Goal: Task Accomplishment & Management: Manage account settings

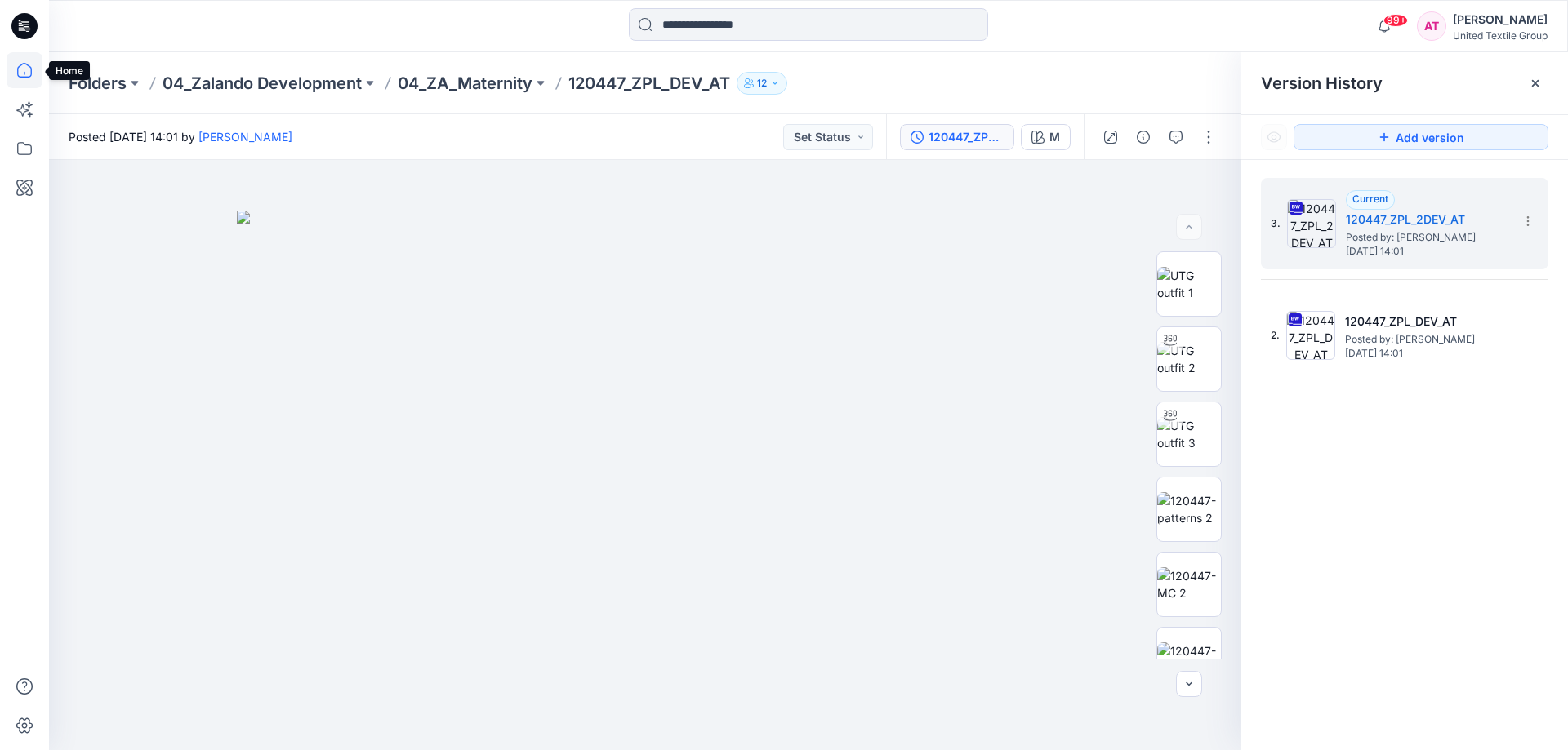
click at [23, 73] on icon at bounding box center [25, 70] width 36 height 36
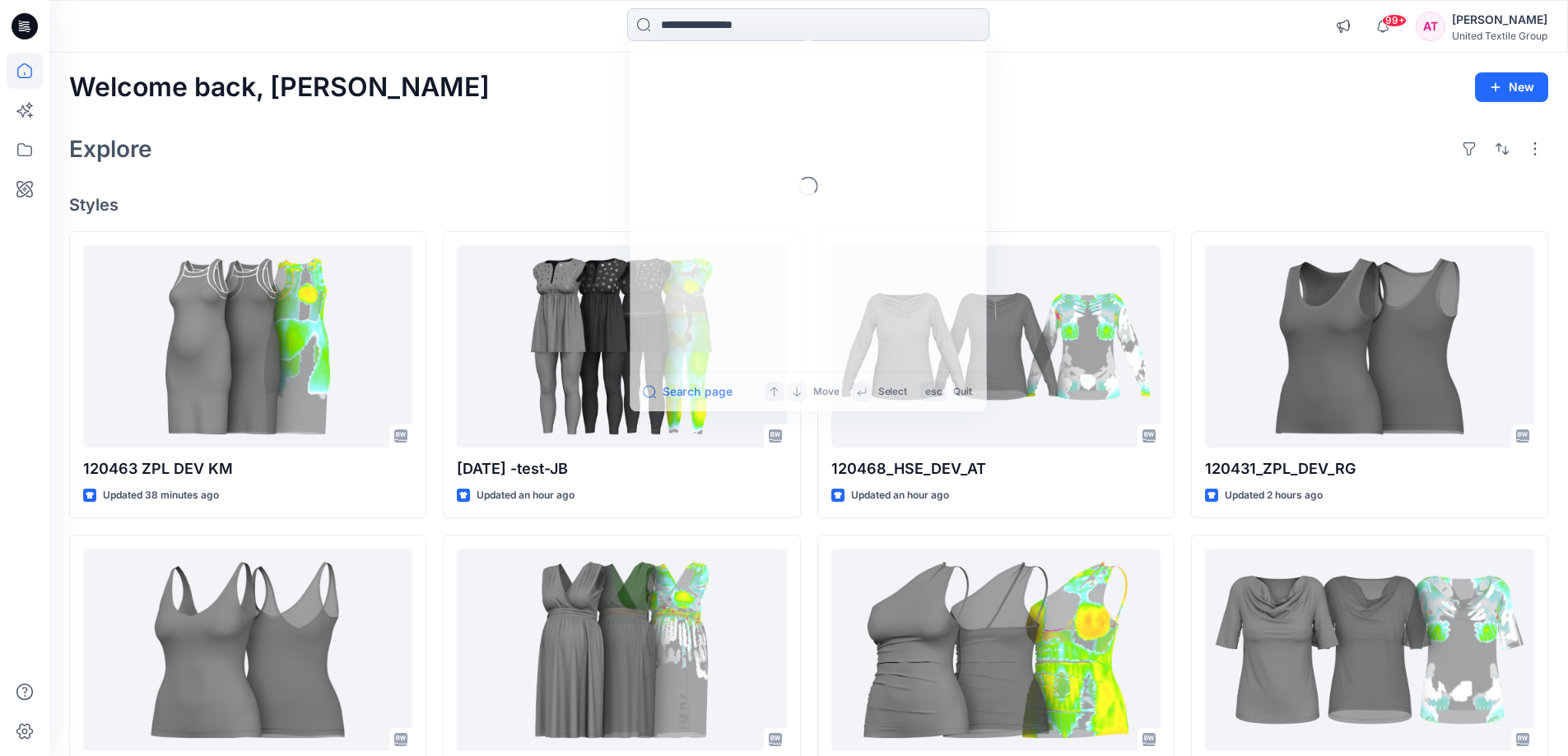
click at [727, 32] on input at bounding box center [808, 25] width 362 height 33
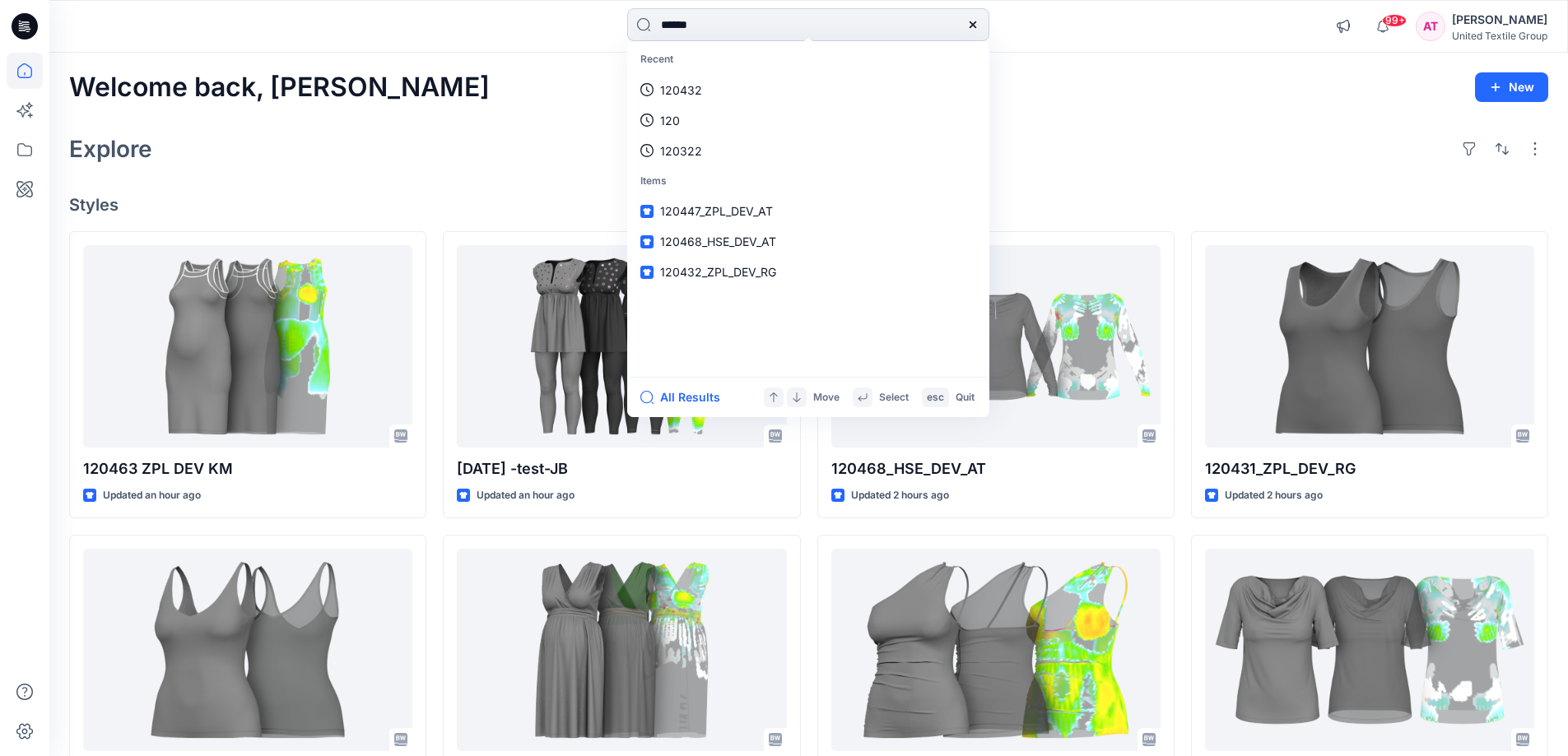
type input "******"
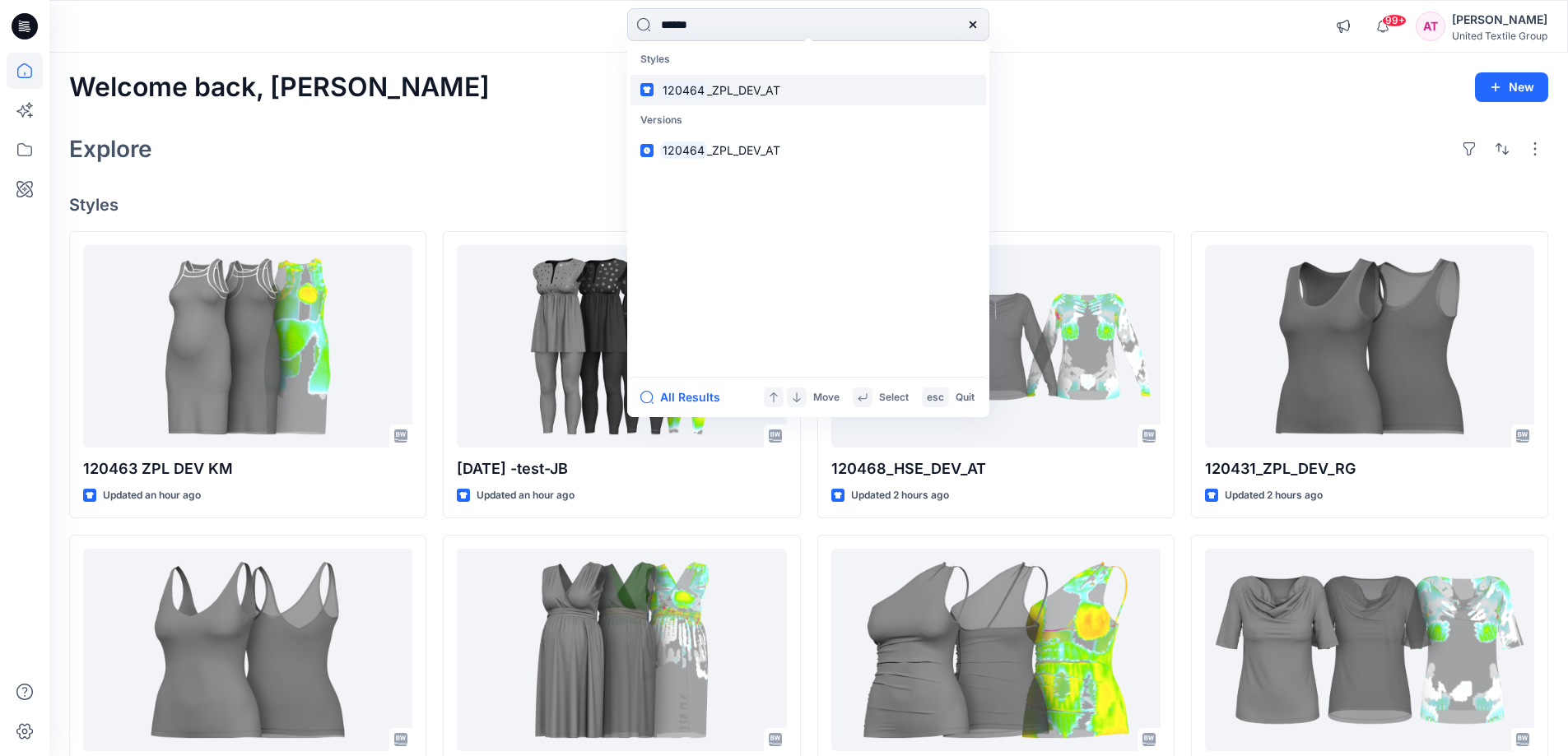
click at [732, 86] on span "_ZPL_DEV_AT" at bounding box center [743, 90] width 73 height 14
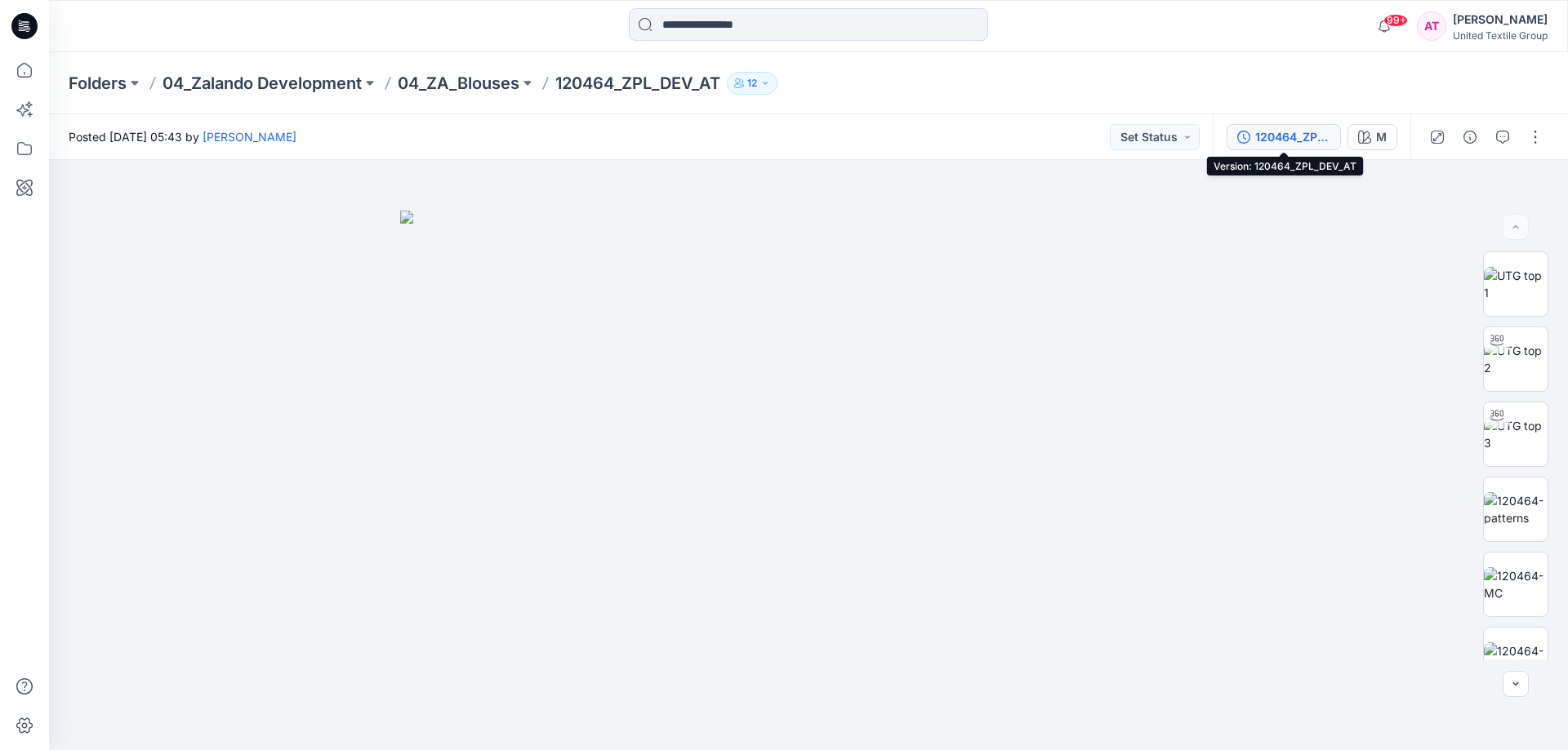
click at [1278, 142] on div "120464_ZPL_DEV_AT" at bounding box center [1293, 137] width 75 height 18
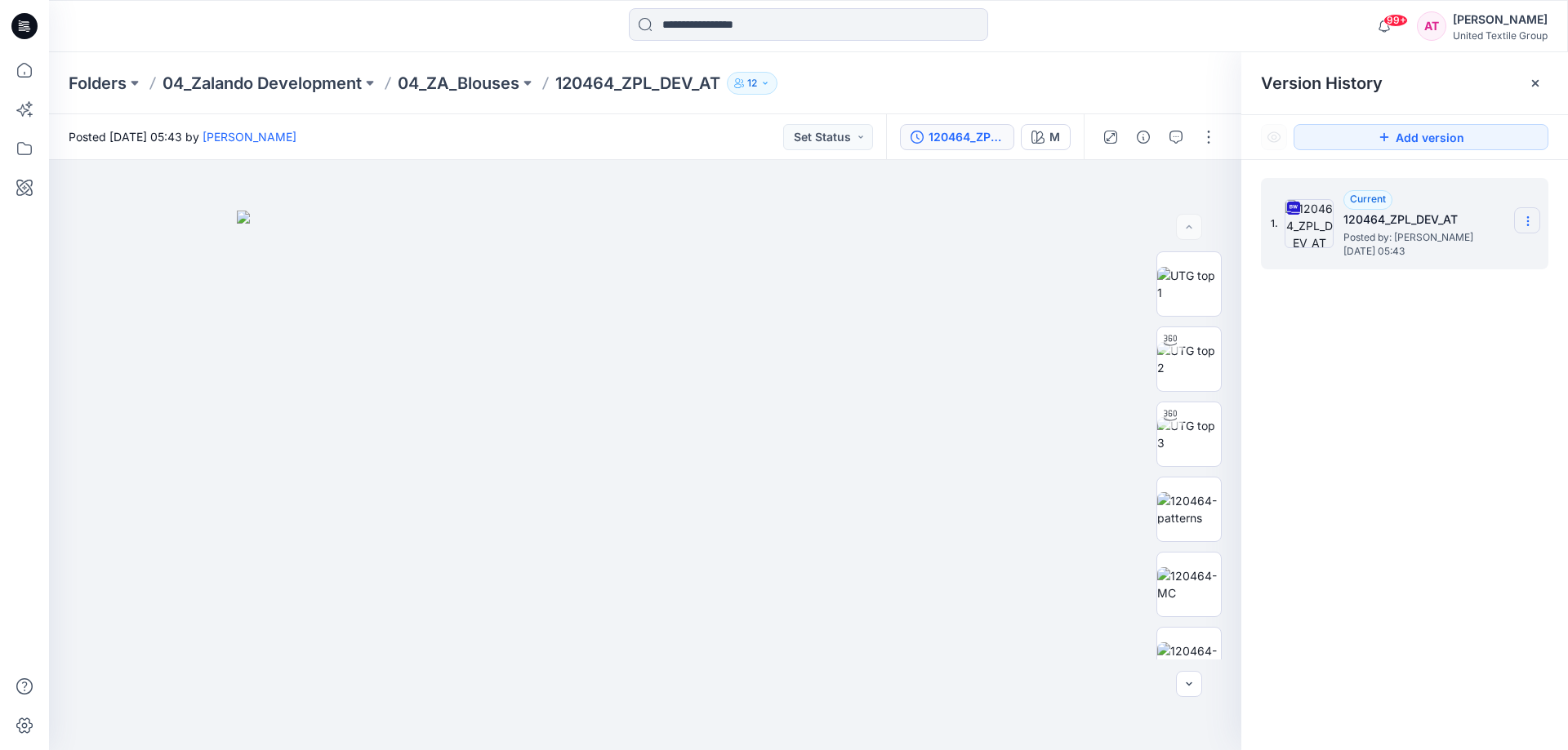
click at [1520, 222] on section at bounding box center [1527, 220] width 26 height 26
click at [1448, 258] on span "Download Source BW File" at bounding box center [1445, 253] width 137 height 20
click at [26, 67] on icon at bounding box center [25, 70] width 36 height 36
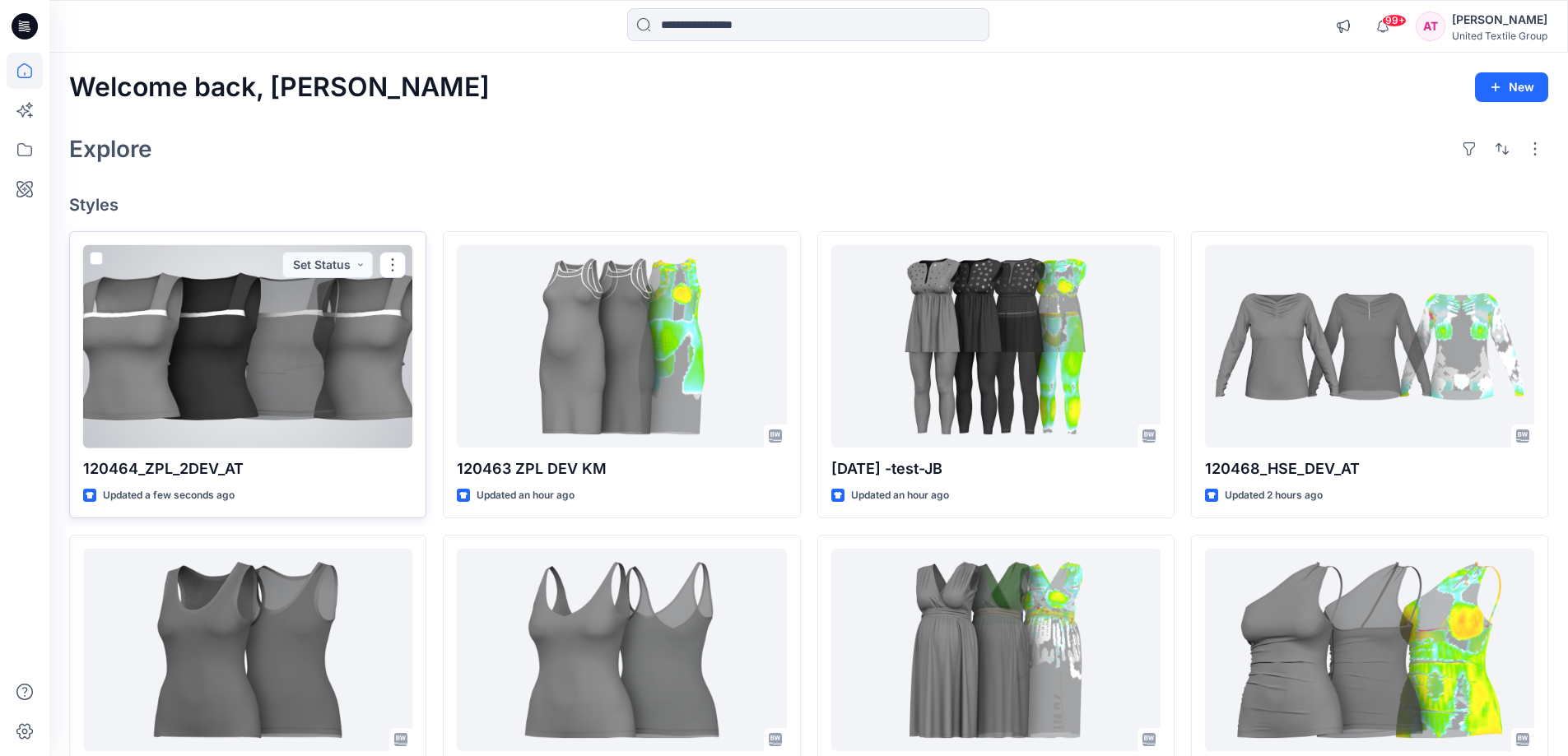
click at [341, 305] on div at bounding box center [248, 347] width 329 height 203
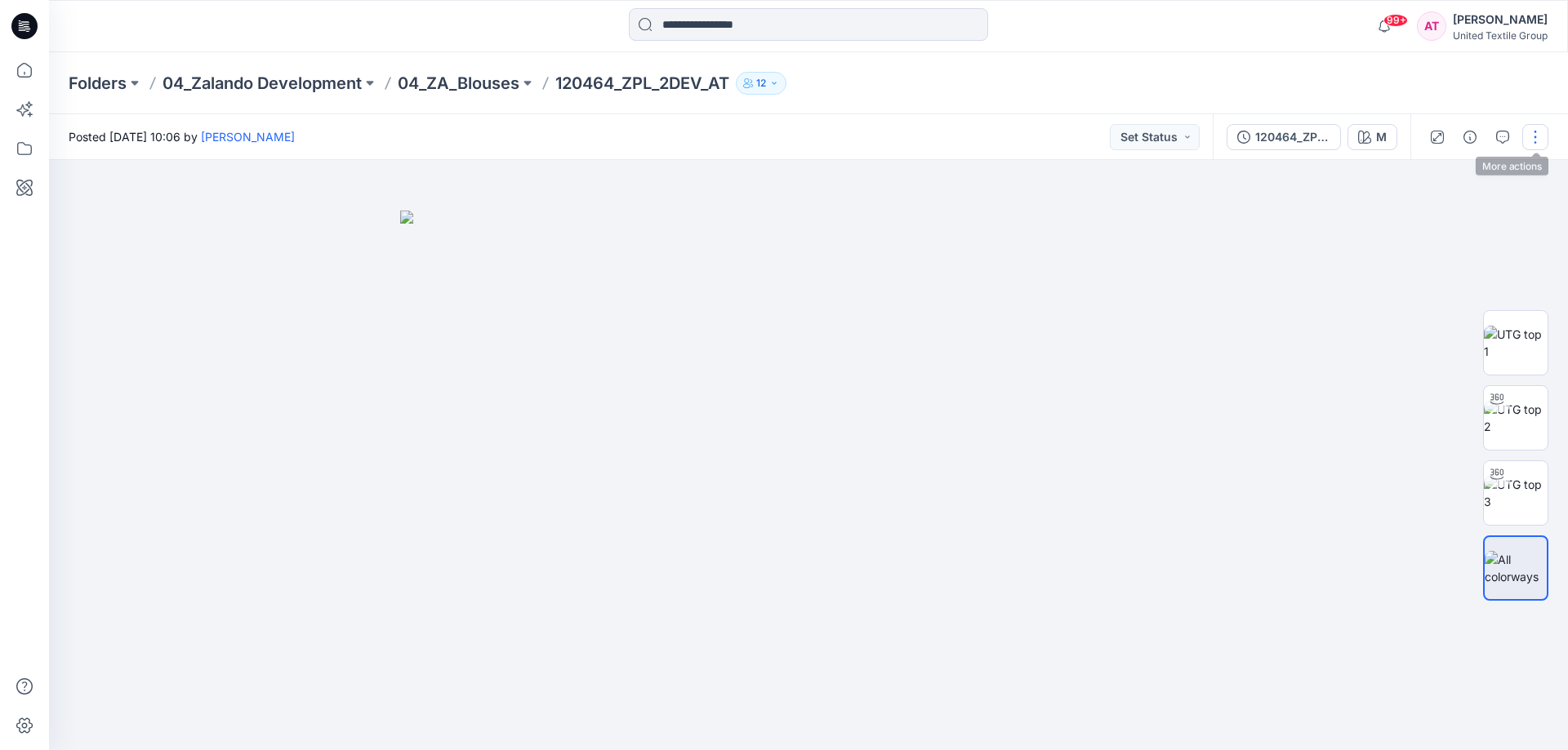
click at [1533, 138] on button "button" at bounding box center [1536, 137] width 26 height 26
click at [1470, 216] on button "Edit" at bounding box center [1467, 220] width 150 height 30
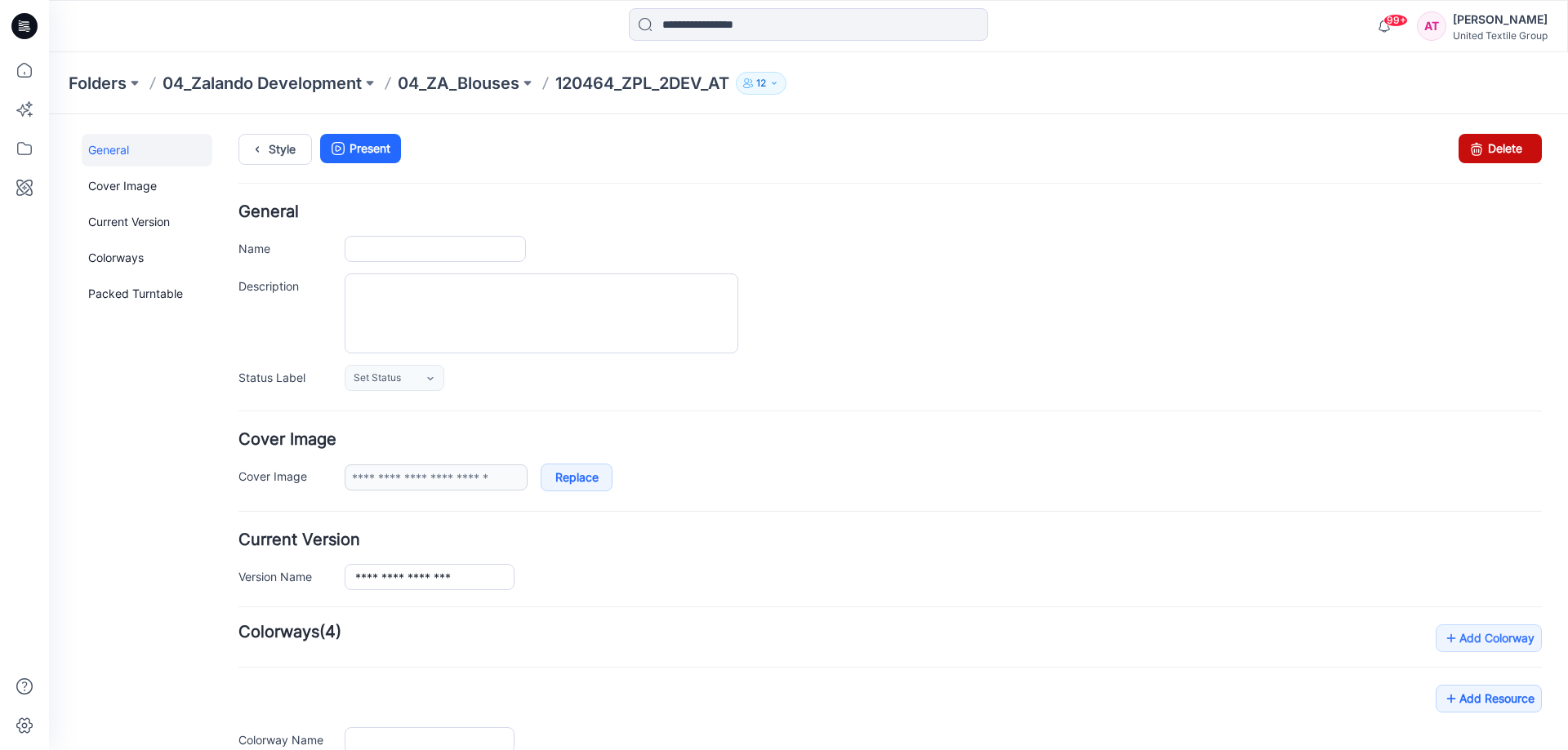
type input "**********"
type input "*"
type input "**********"
drag, startPoint x: 1508, startPoint y: 149, endPoint x: 906, endPoint y: 164, distance: 602.2
click at [1508, 149] on link "Delete" at bounding box center [1501, 148] width 84 height 29
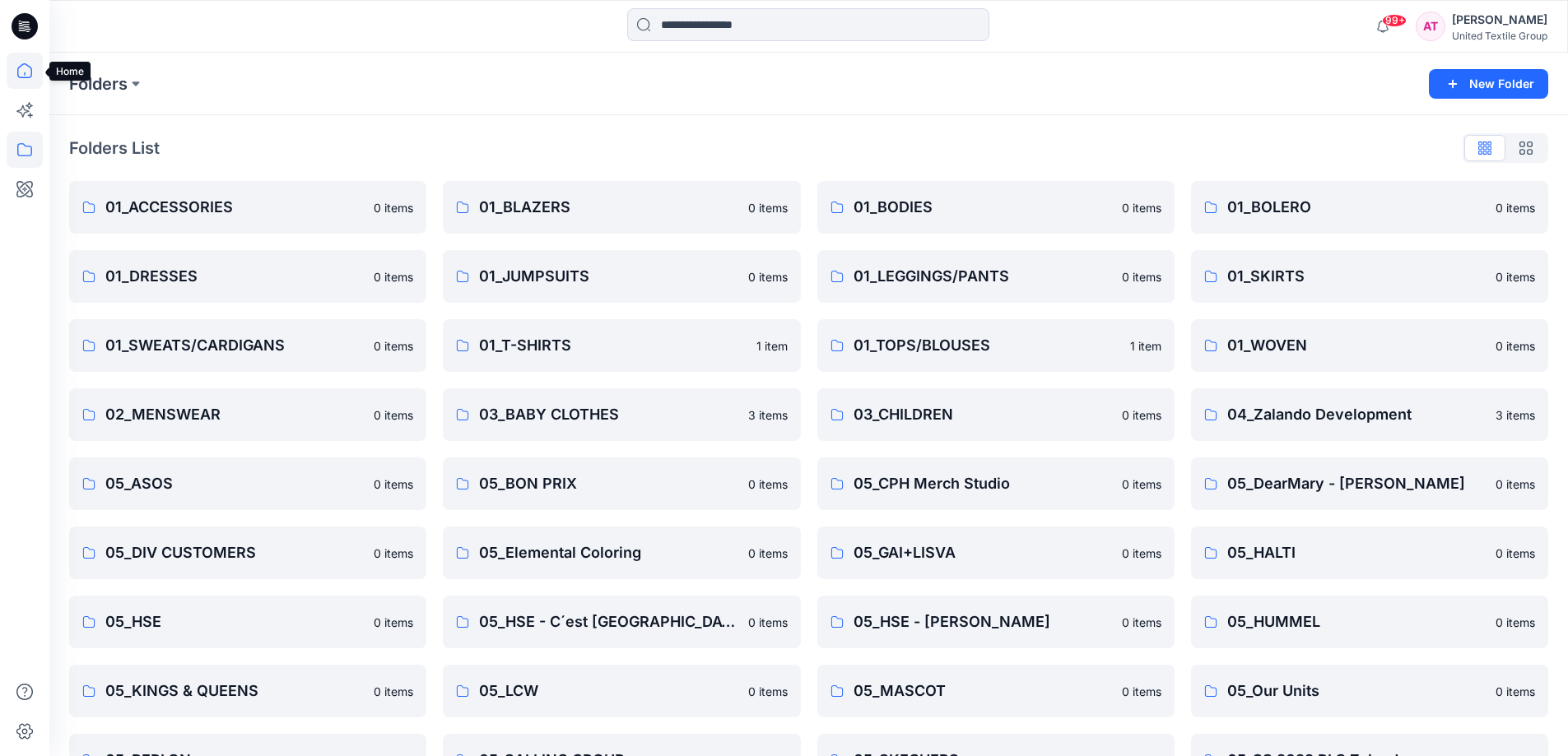
click at [31, 73] on icon at bounding box center [24, 71] width 15 height 15
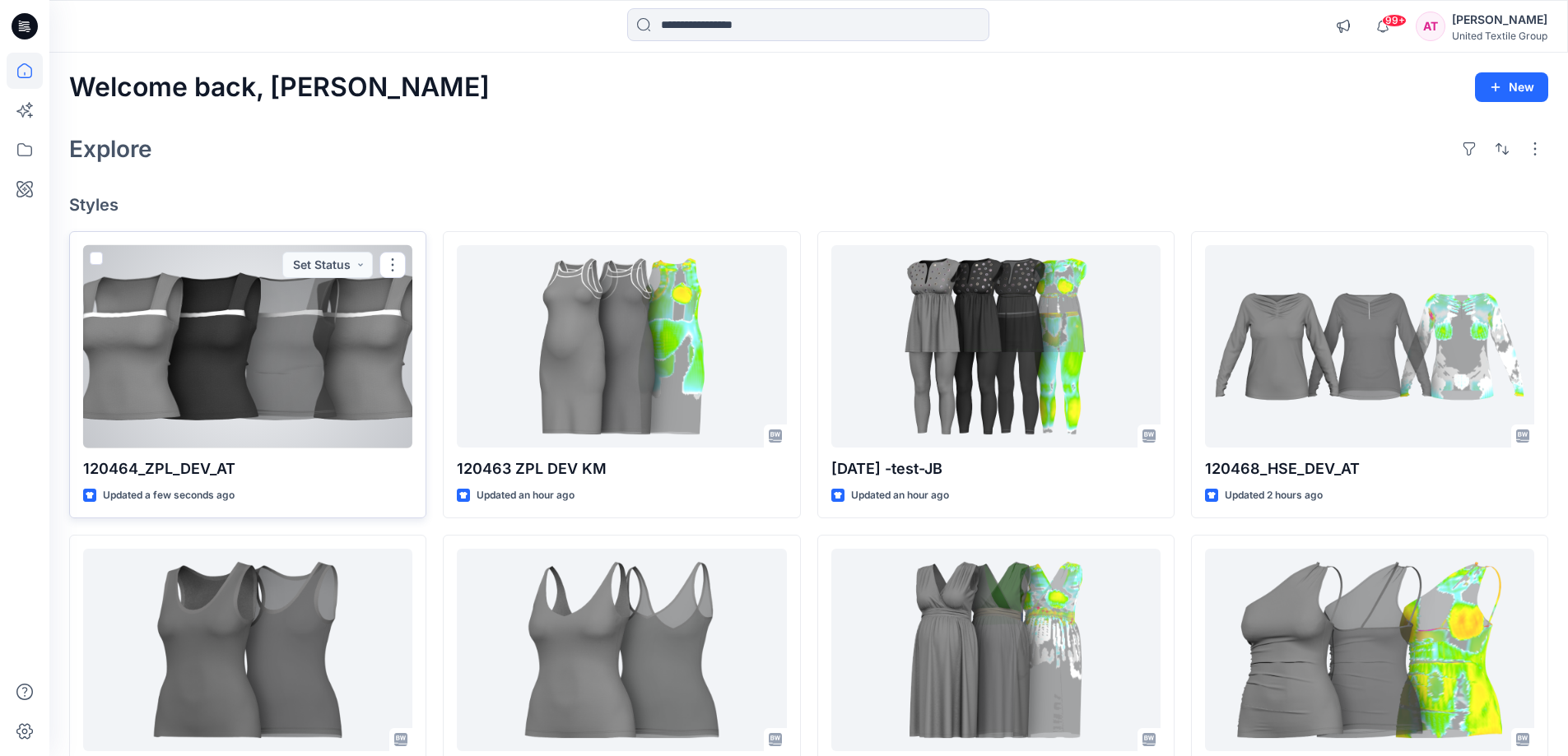
click at [328, 305] on div at bounding box center [248, 347] width 329 height 203
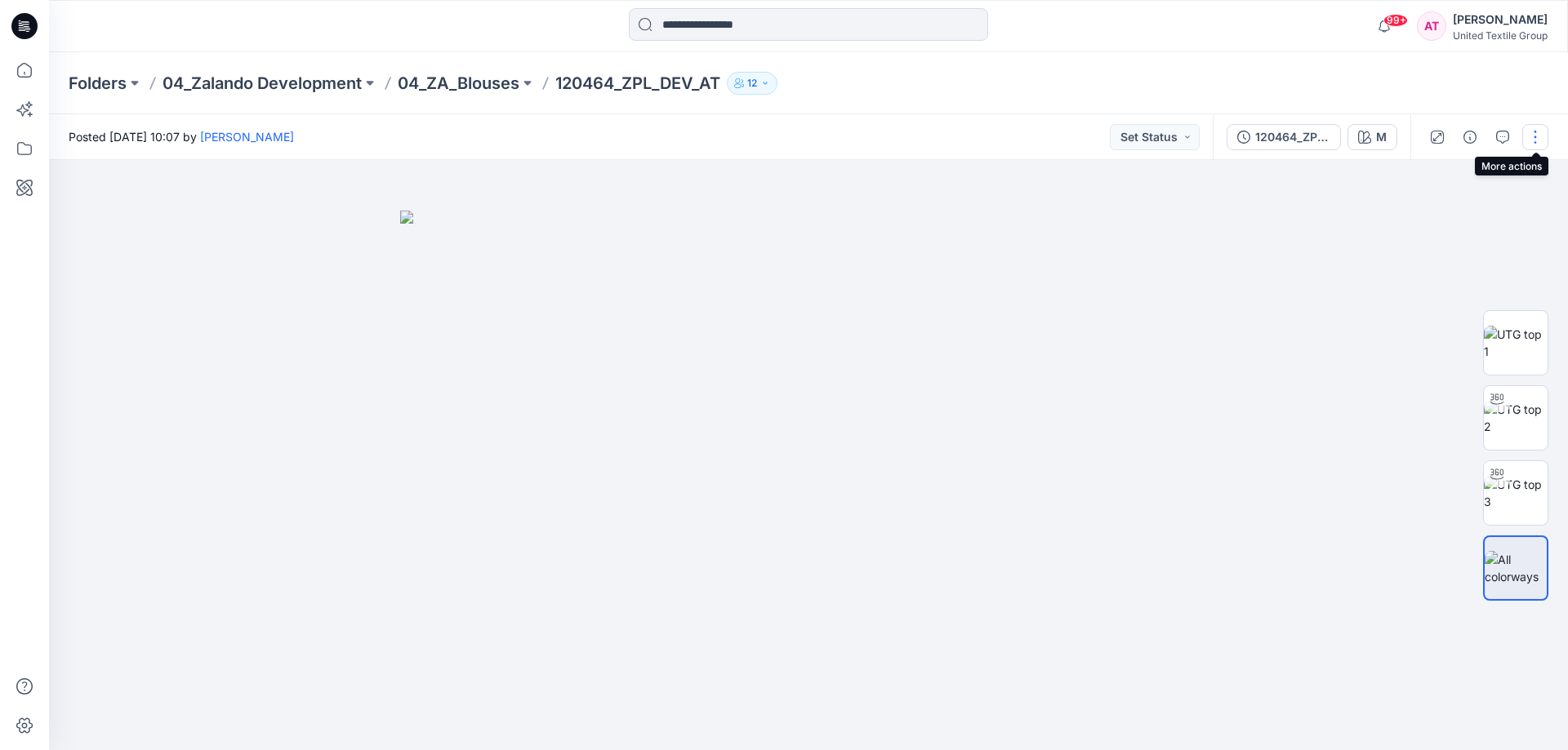
click at [1538, 132] on button "button" at bounding box center [1536, 137] width 26 height 26
click at [1483, 213] on button "Edit" at bounding box center [1467, 220] width 150 height 30
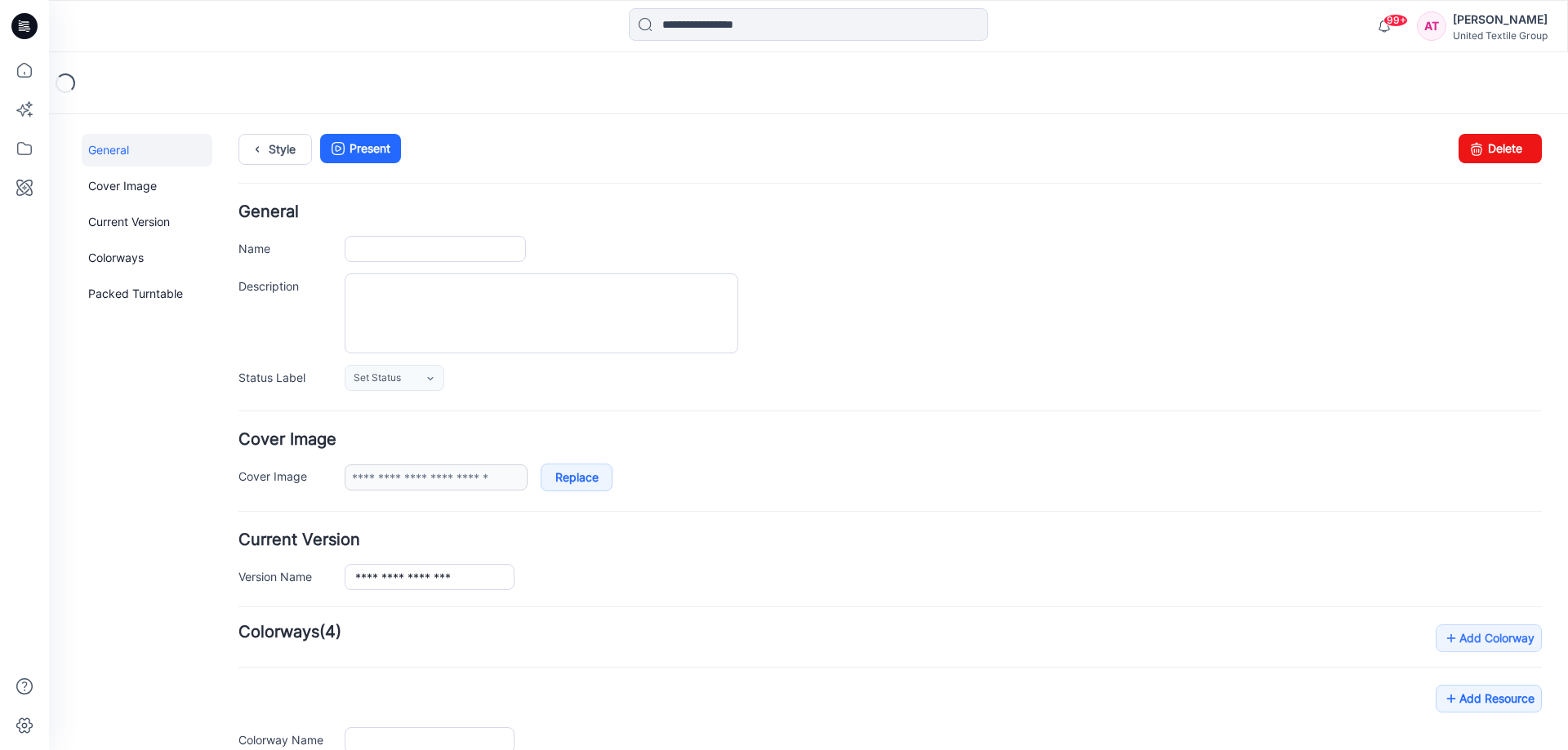
type input "**********"
type input "*"
type input "**********"
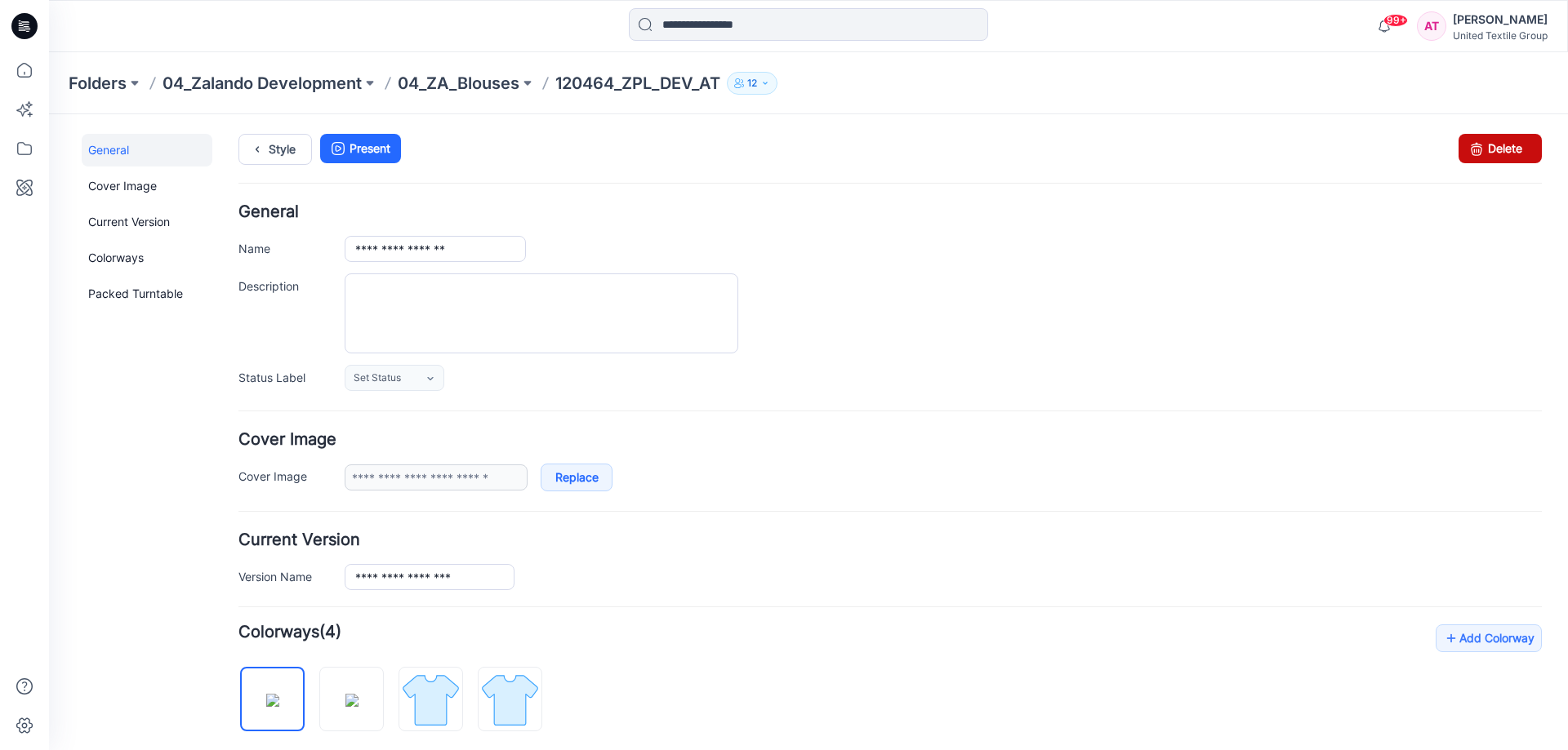
click at [1499, 143] on link "Delete" at bounding box center [1501, 148] width 84 height 29
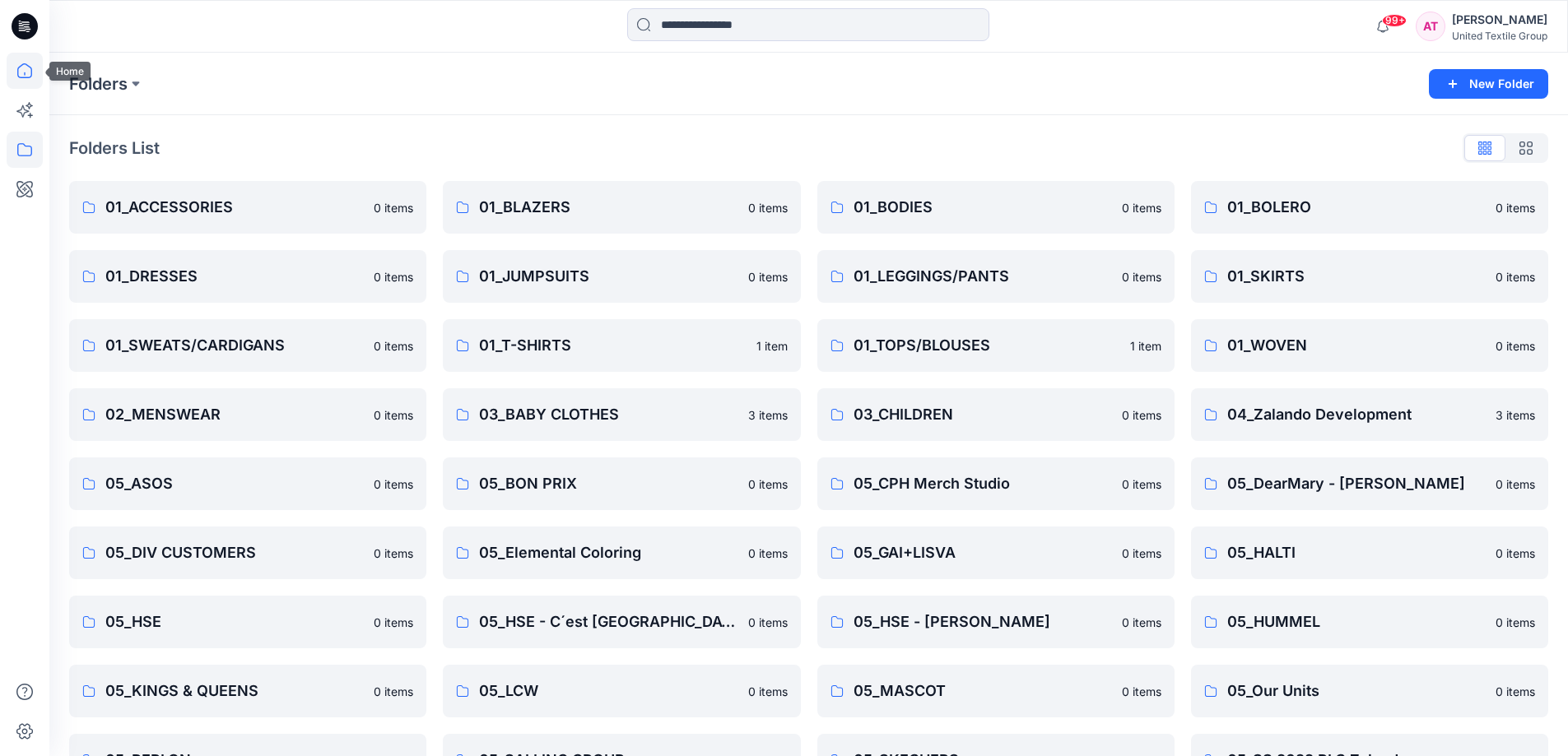
click at [22, 68] on icon at bounding box center [25, 71] width 36 height 36
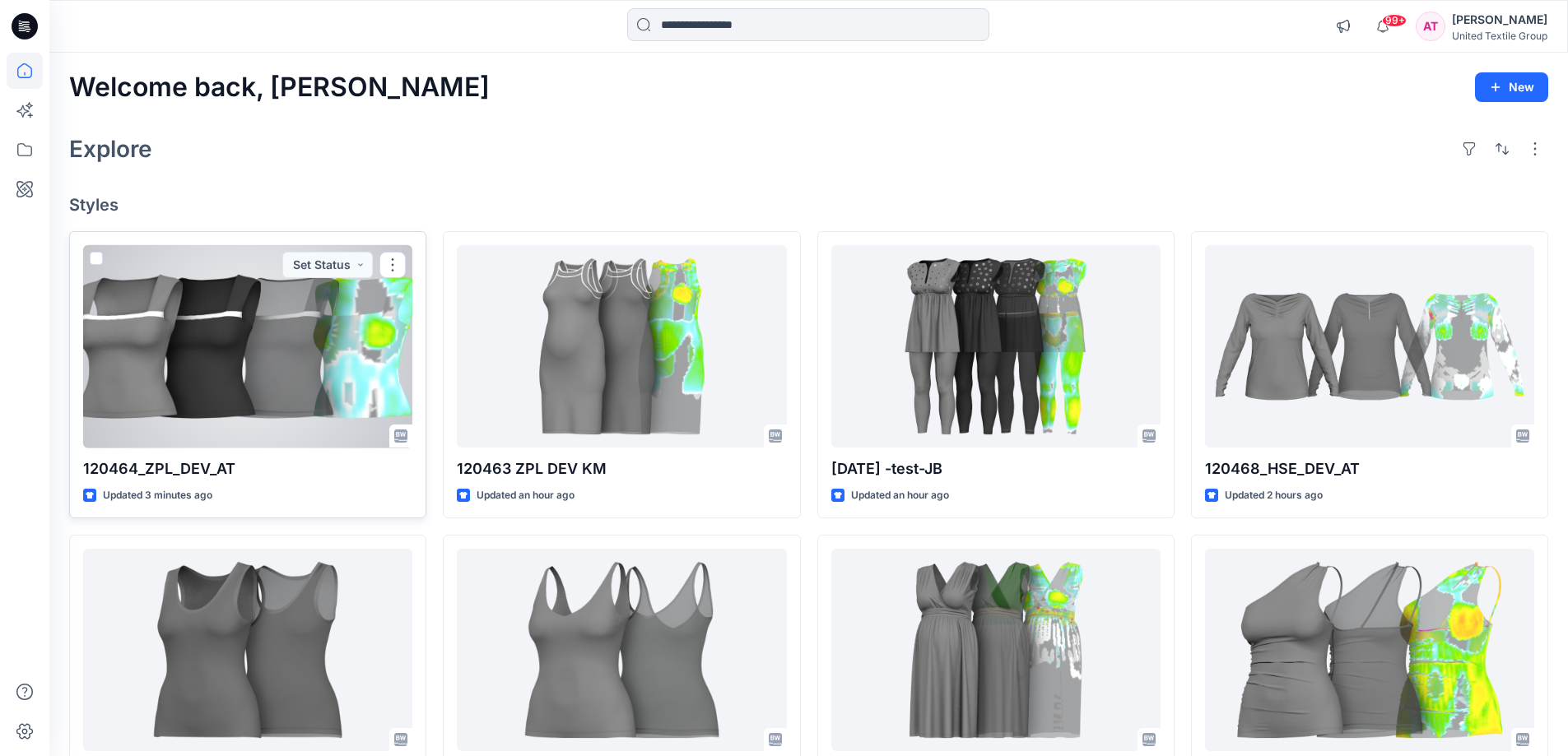
click at [329, 329] on div at bounding box center [248, 347] width 329 height 203
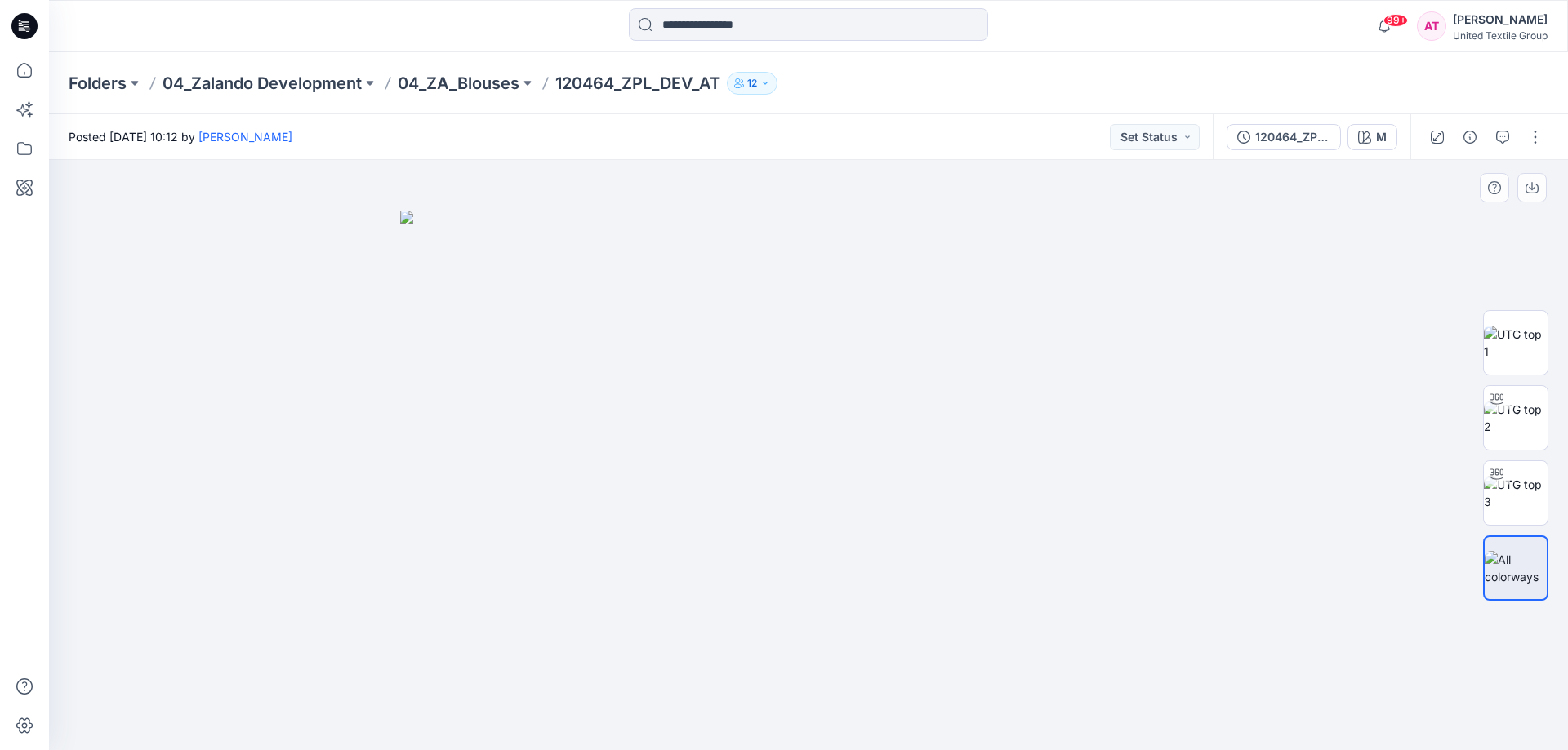
click at [1265, 420] on div at bounding box center [808, 456] width 1519 height 590
click at [1528, 135] on button "button" at bounding box center [1536, 137] width 26 height 26
click at [1439, 218] on p "Edit" at bounding box center [1431, 221] width 20 height 17
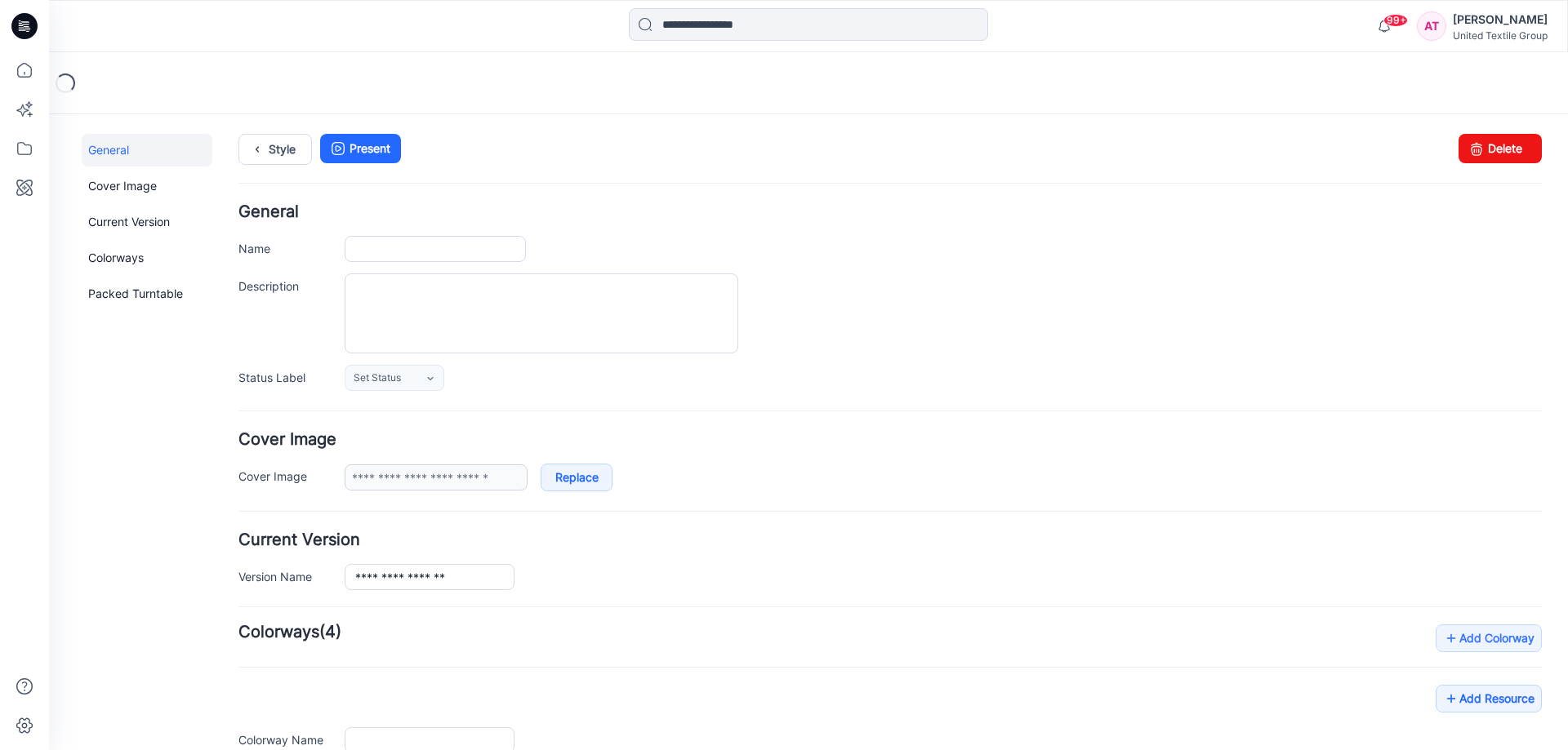
type input "**********"
type input "*"
type input "**********"
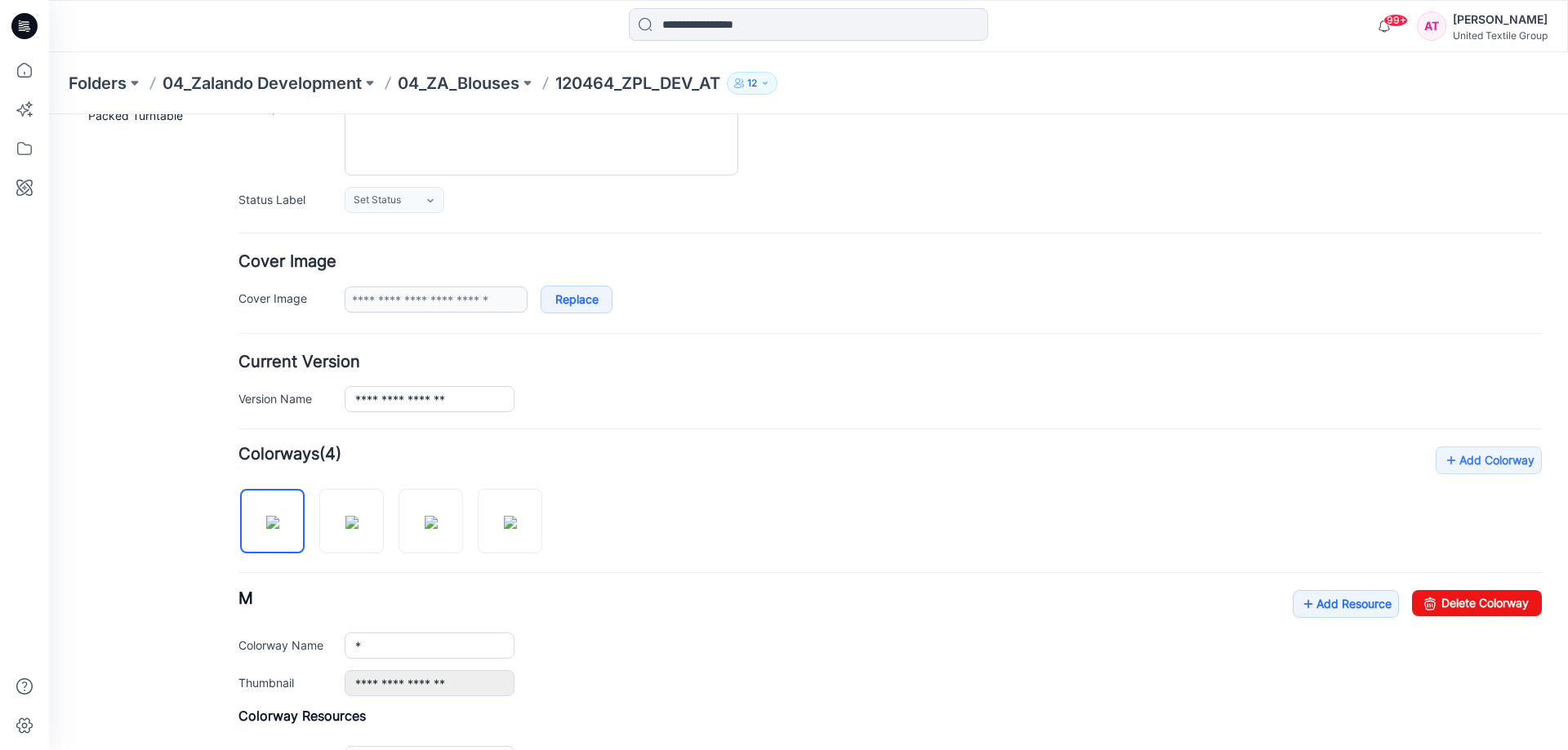
scroll to position [245, 0]
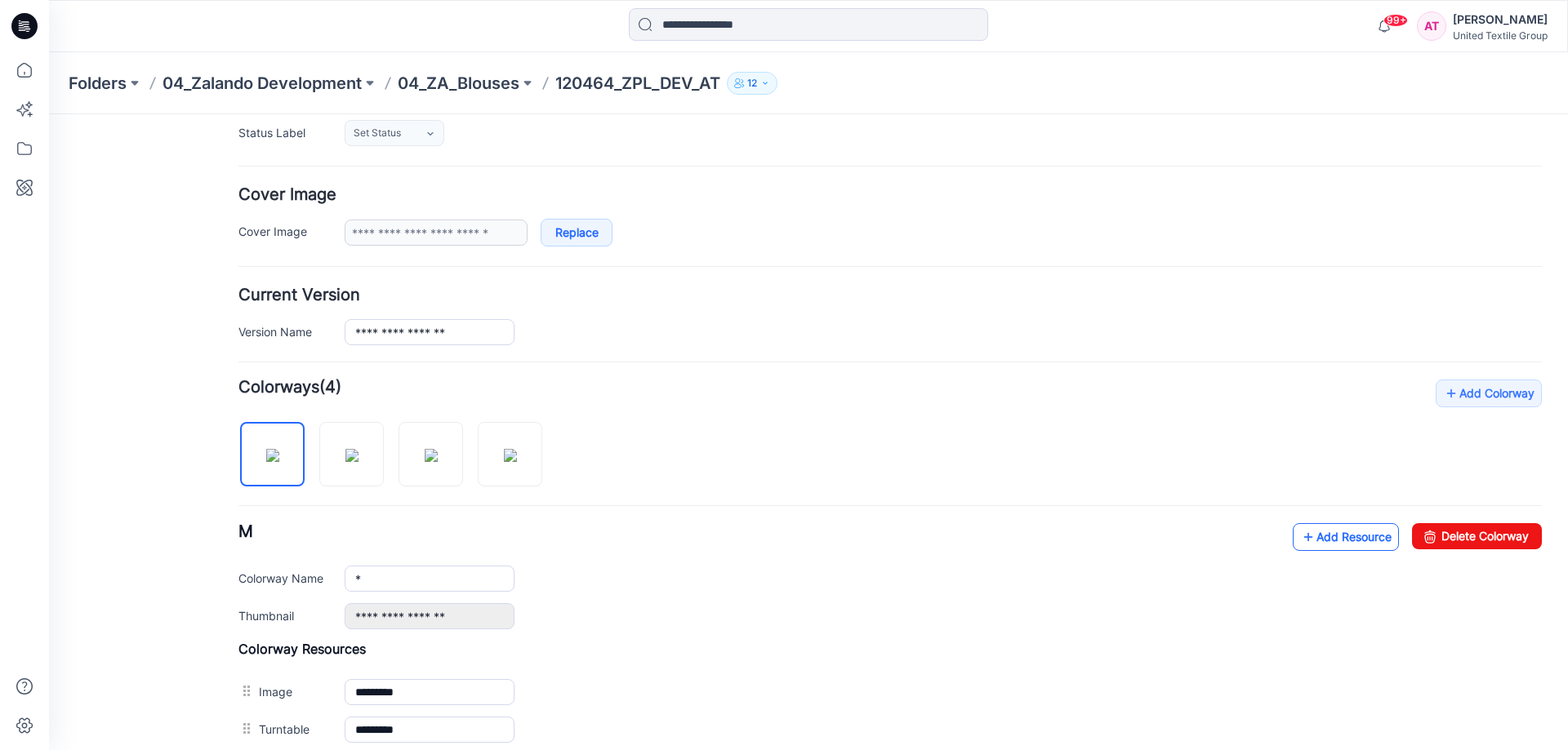
click at [1333, 533] on link "Add Resource" at bounding box center [1346, 537] width 106 height 28
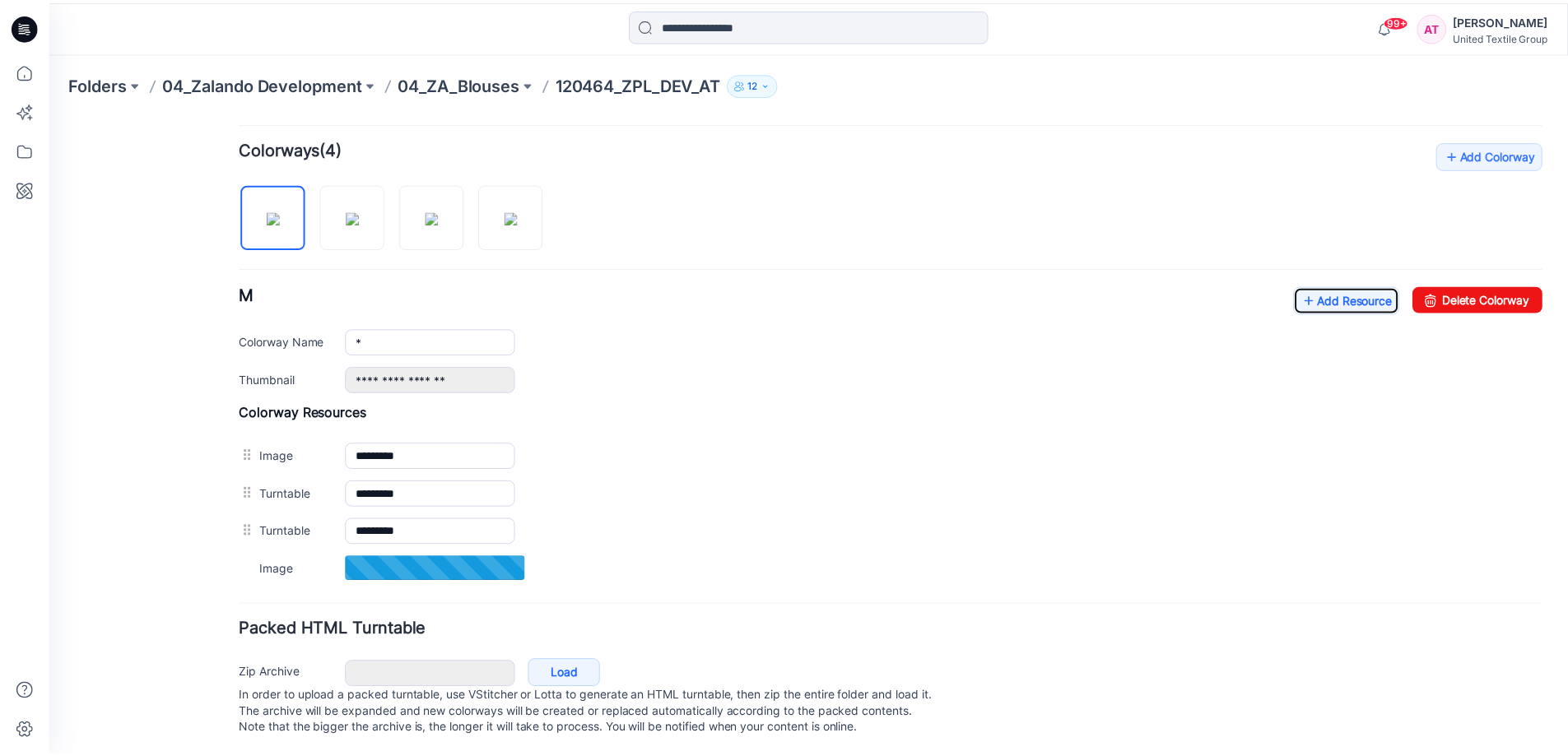
scroll to position [494, 0]
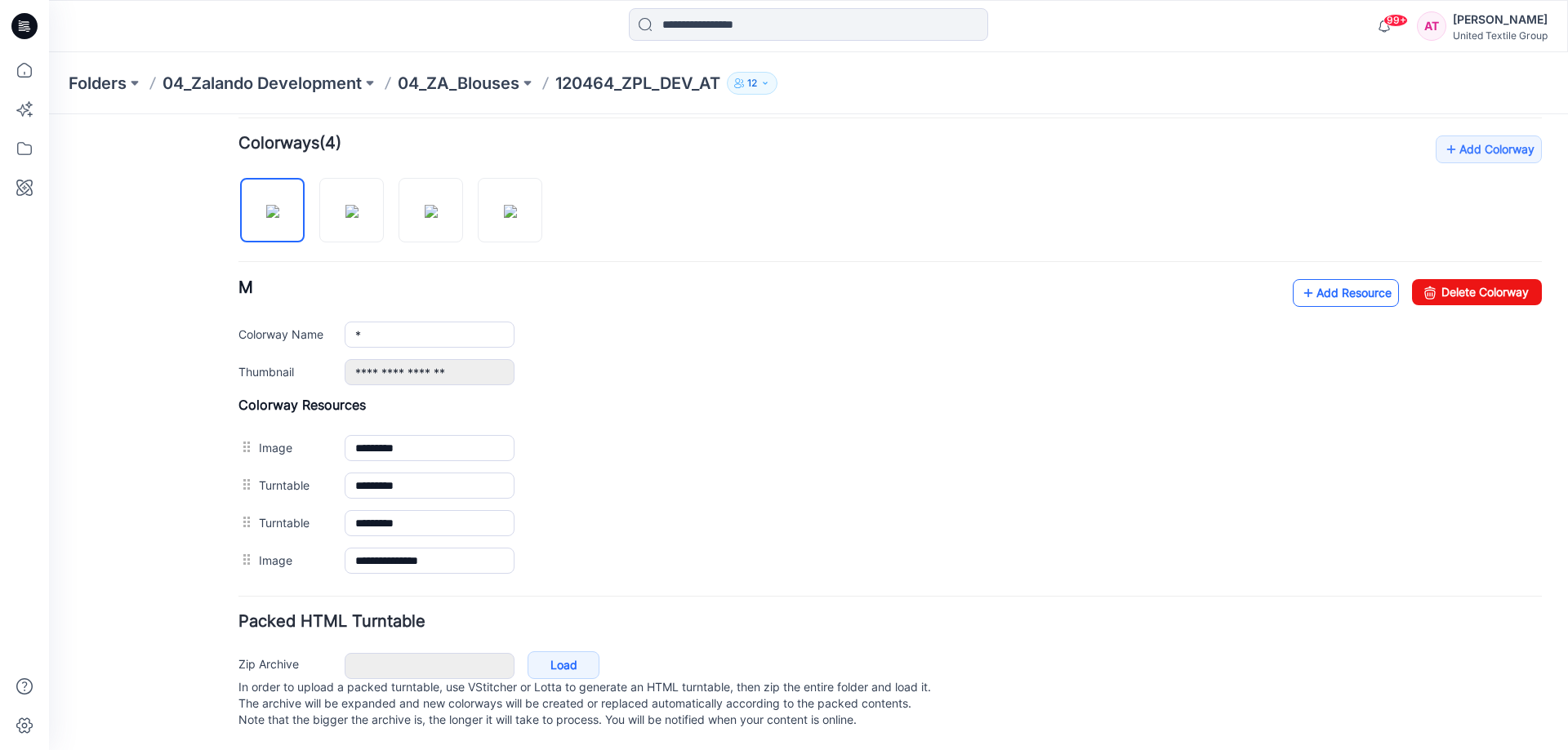
click at [1314, 294] on link "Add Resource" at bounding box center [1346, 293] width 106 height 28
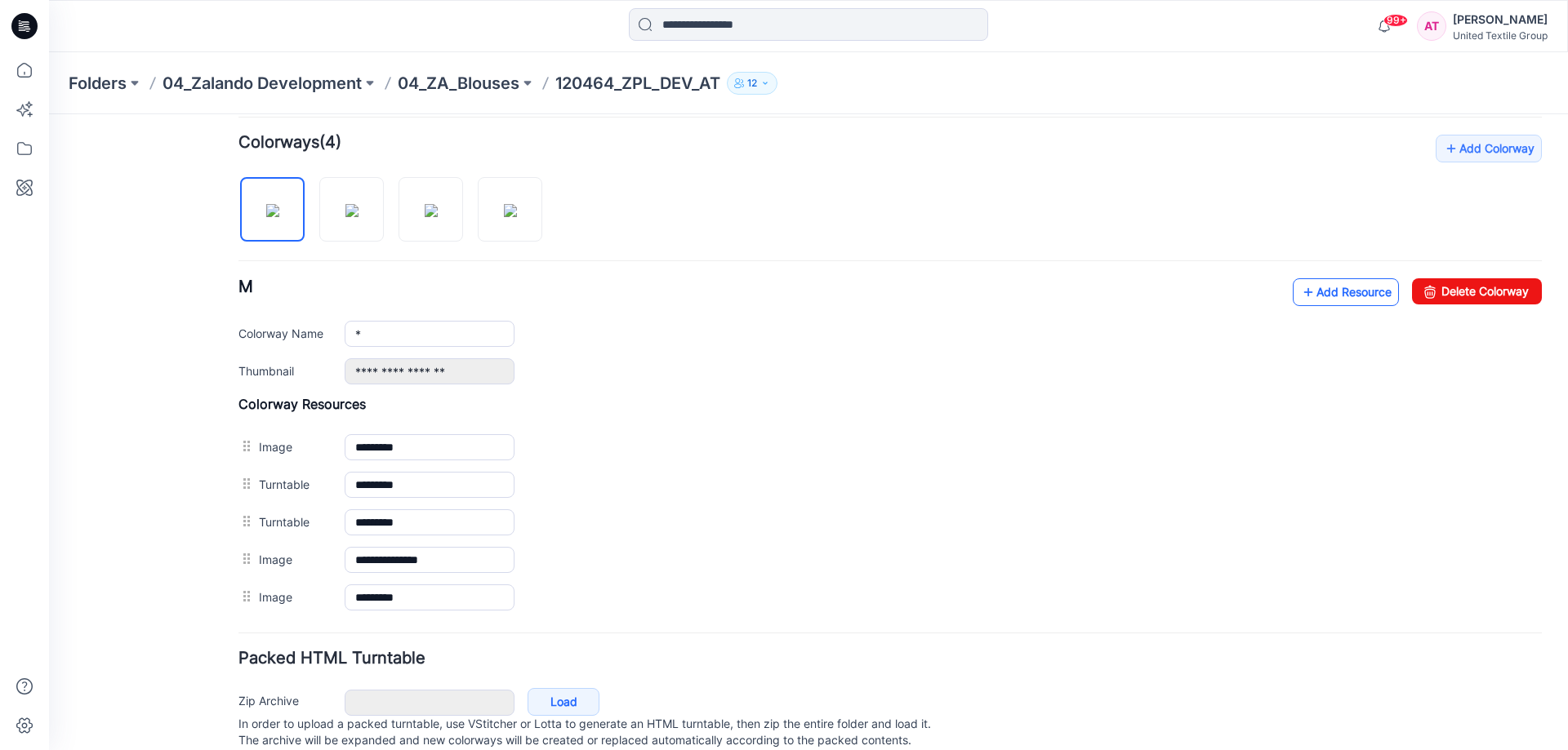
click at [1338, 294] on link "Add Resource" at bounding box center [1346, 292] width 106 height 28
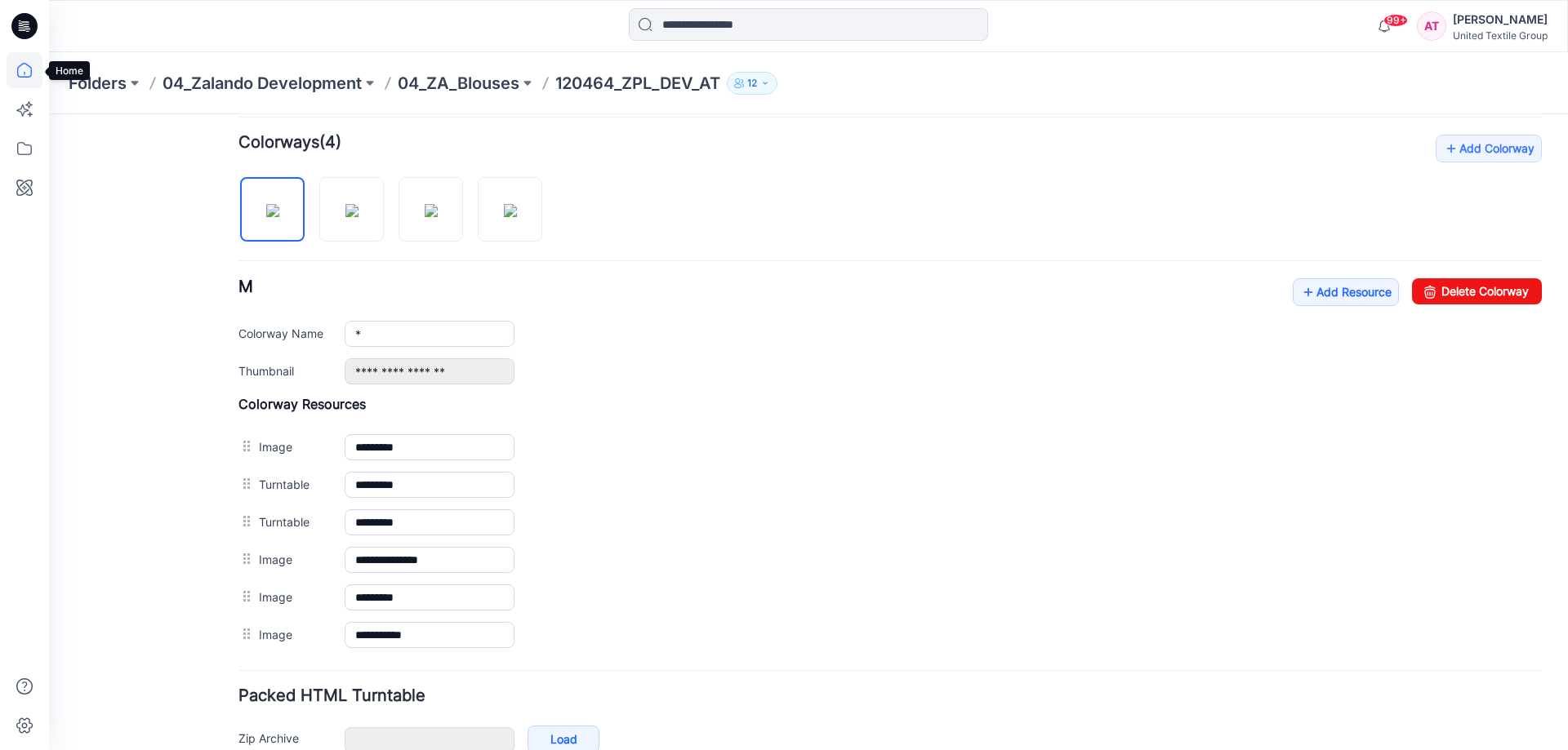
click at [15, 70] on icon at bounding box center [25, 70] width 36 height 36
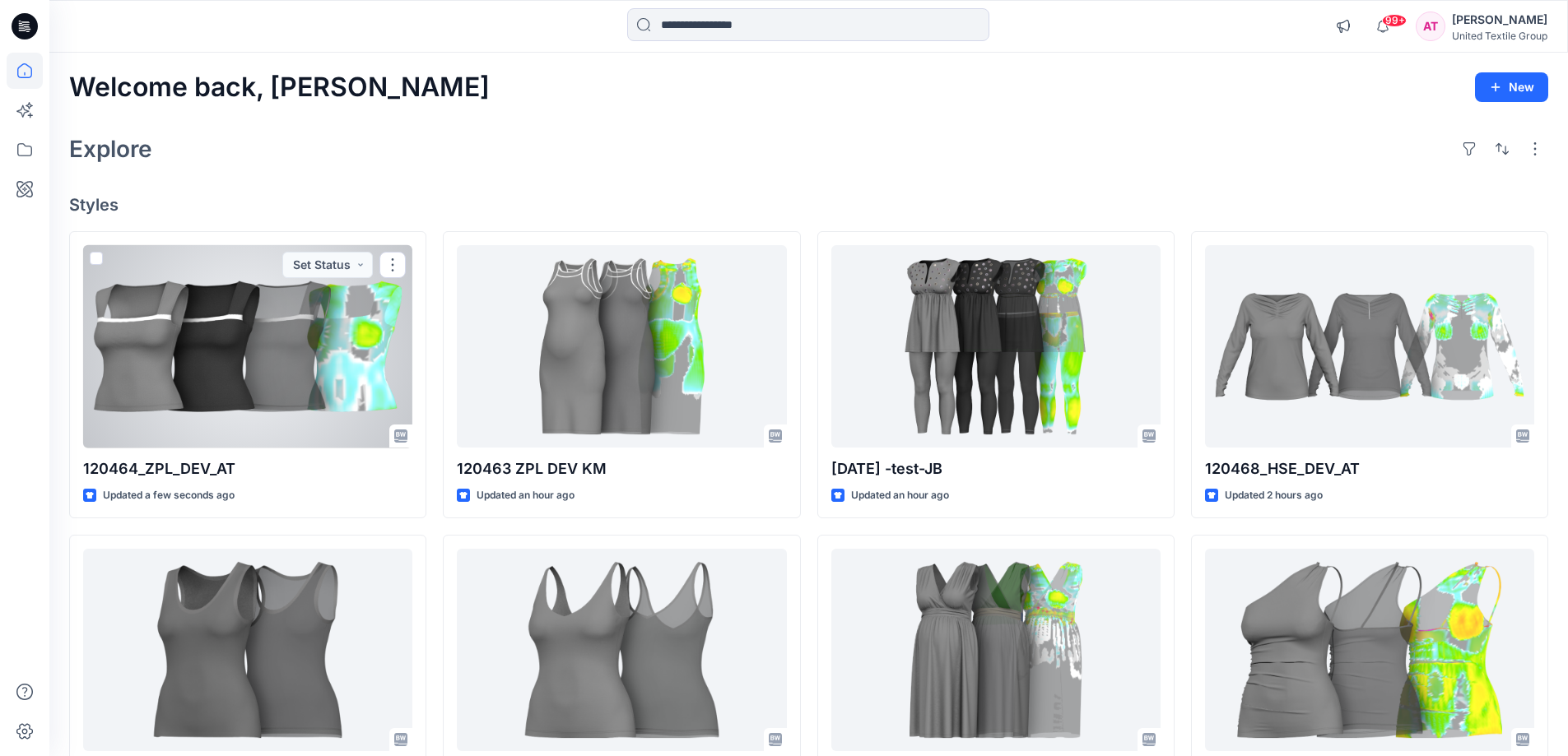
click at [350, 305] on div at bounding box center [248, 347] width 329 height 203
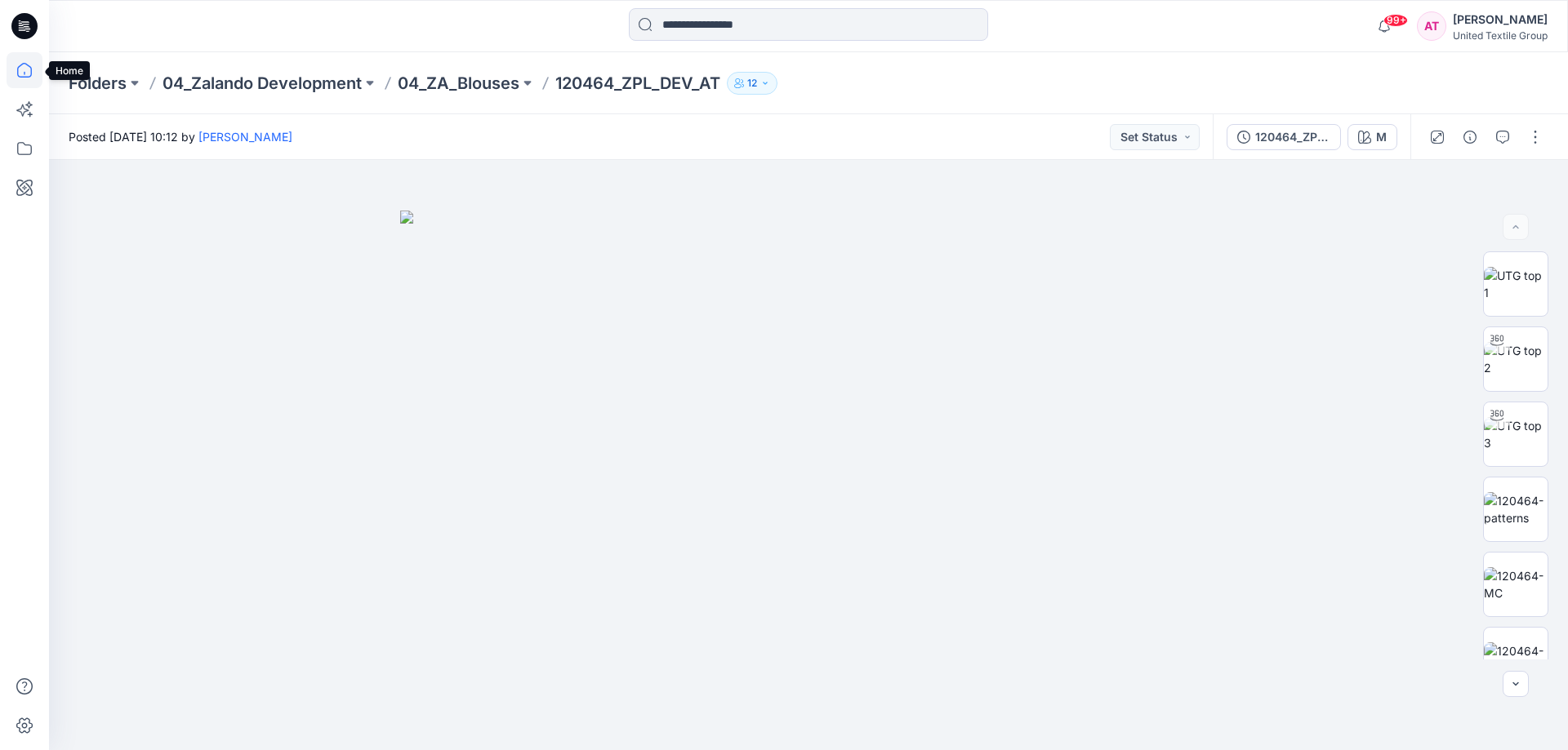
click at [31, 71] on icon at bounding box center [24, 70] width 15 height 15
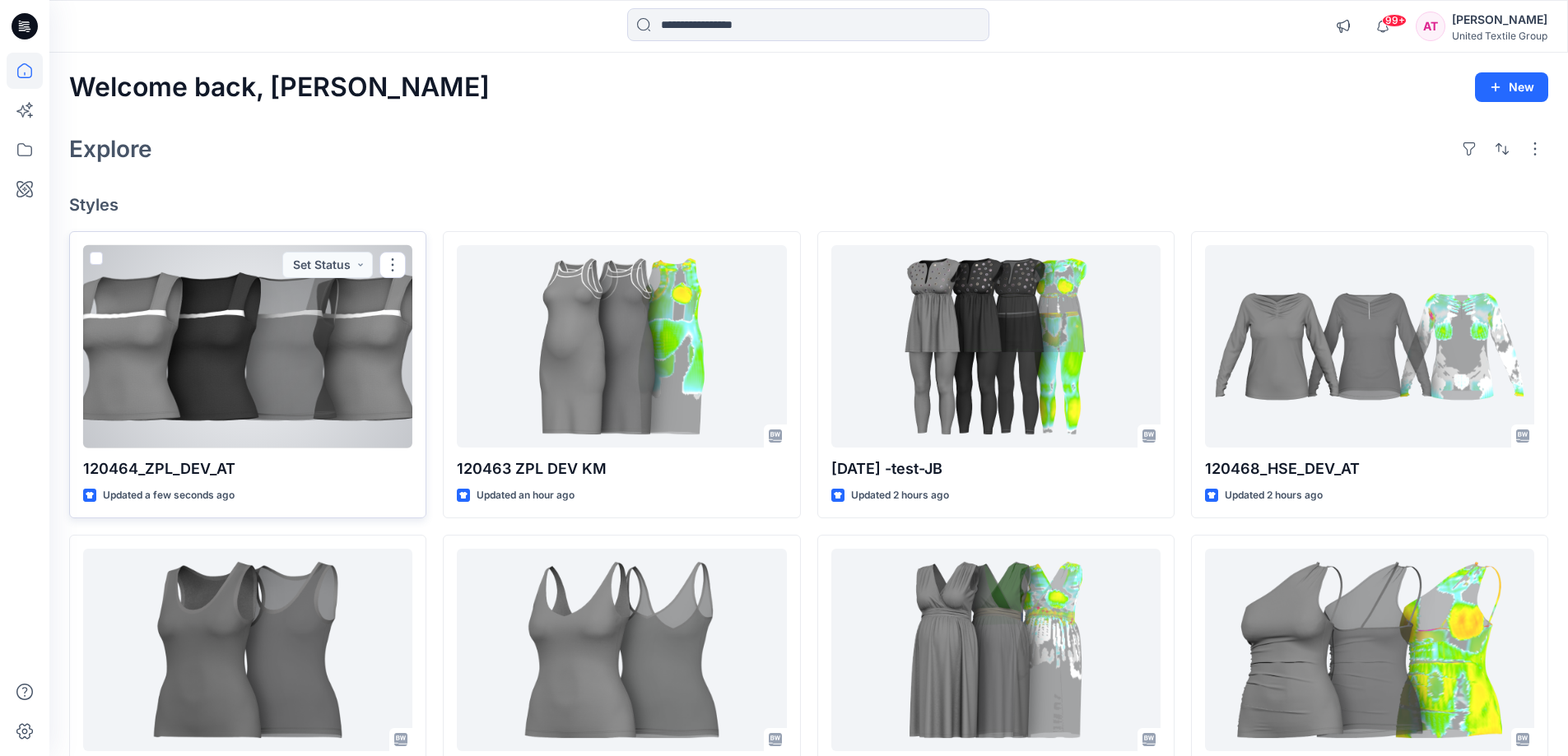
click at [290, 356] on div at bounding box center [248, 347] width 329 height 203
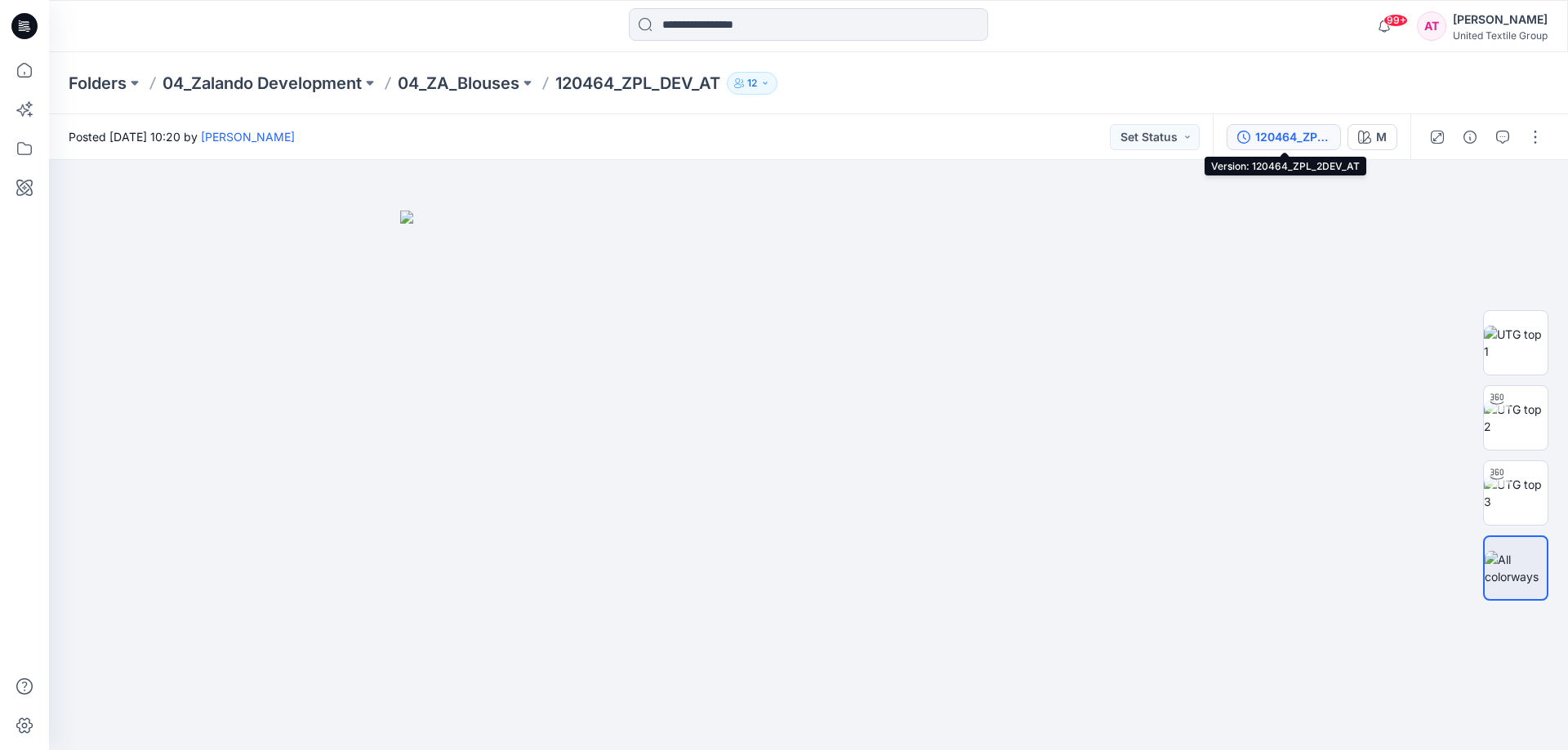
click at [1295, 139] on div "120464_ZPL_2DEV_AT" at bounding box center [1293, 137] width 75 height 18
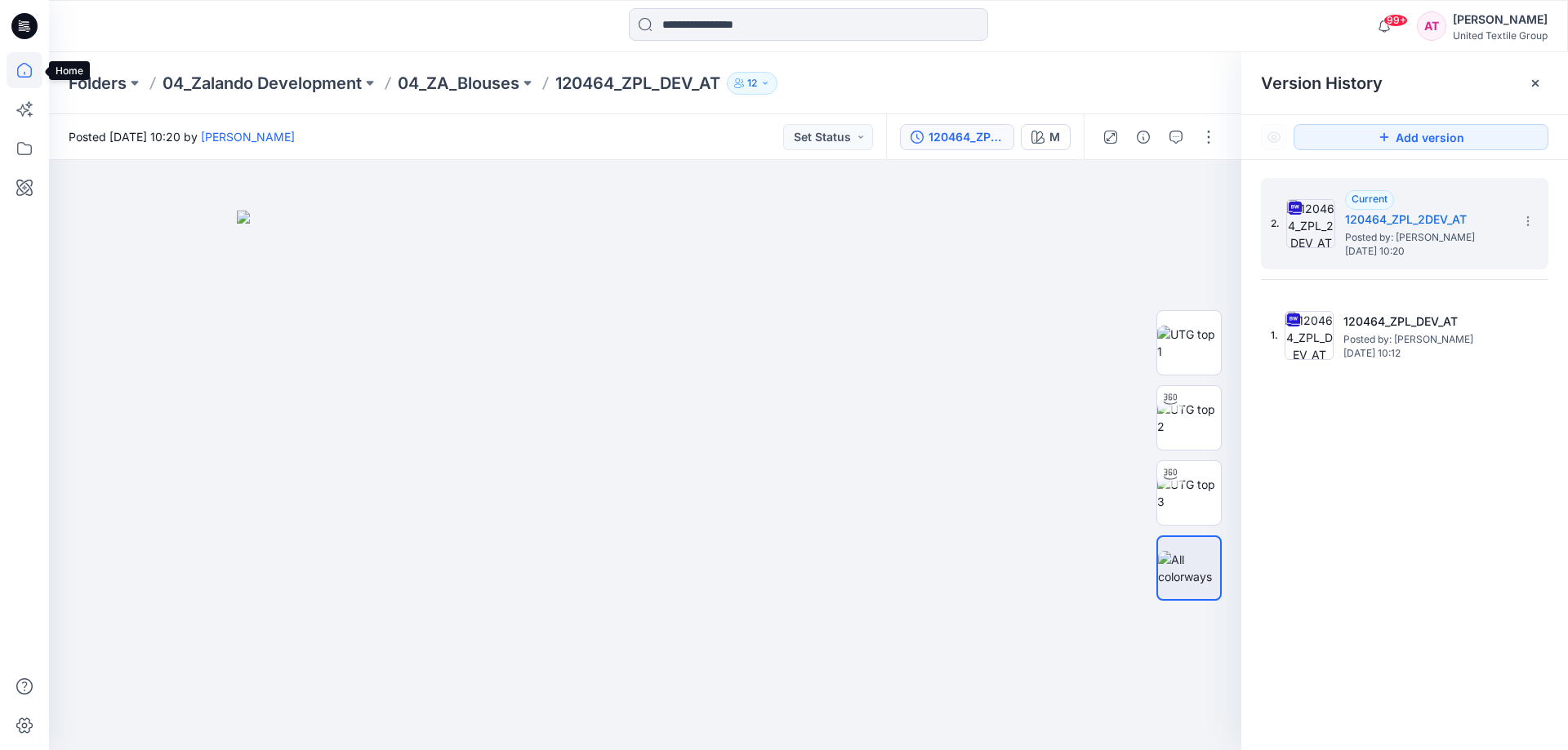
click at [25, 67] on icon at bounding box center [25, 70] width 36 height 36
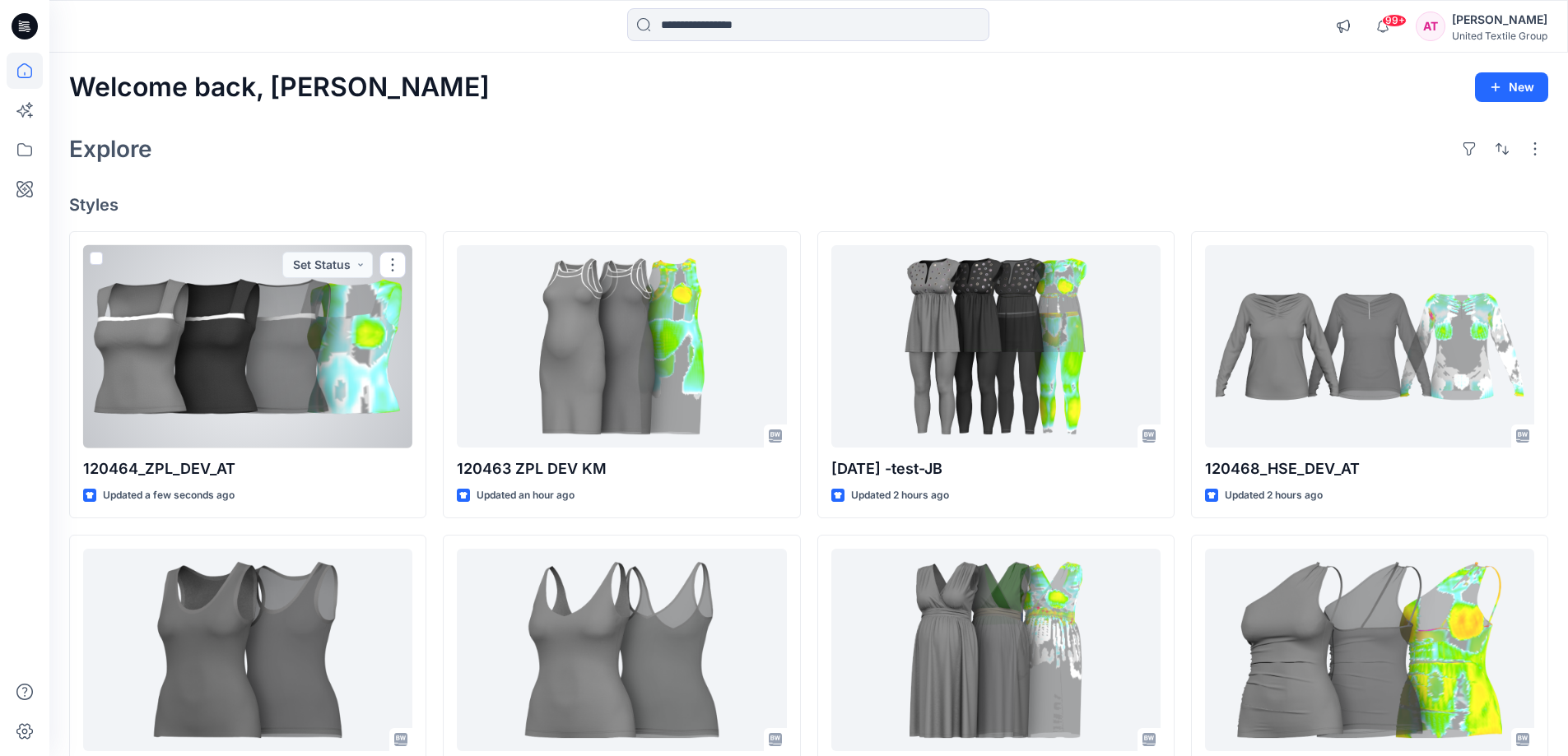
click at [366, 348] on div at bounding box center [248, 347] width 329 height 203
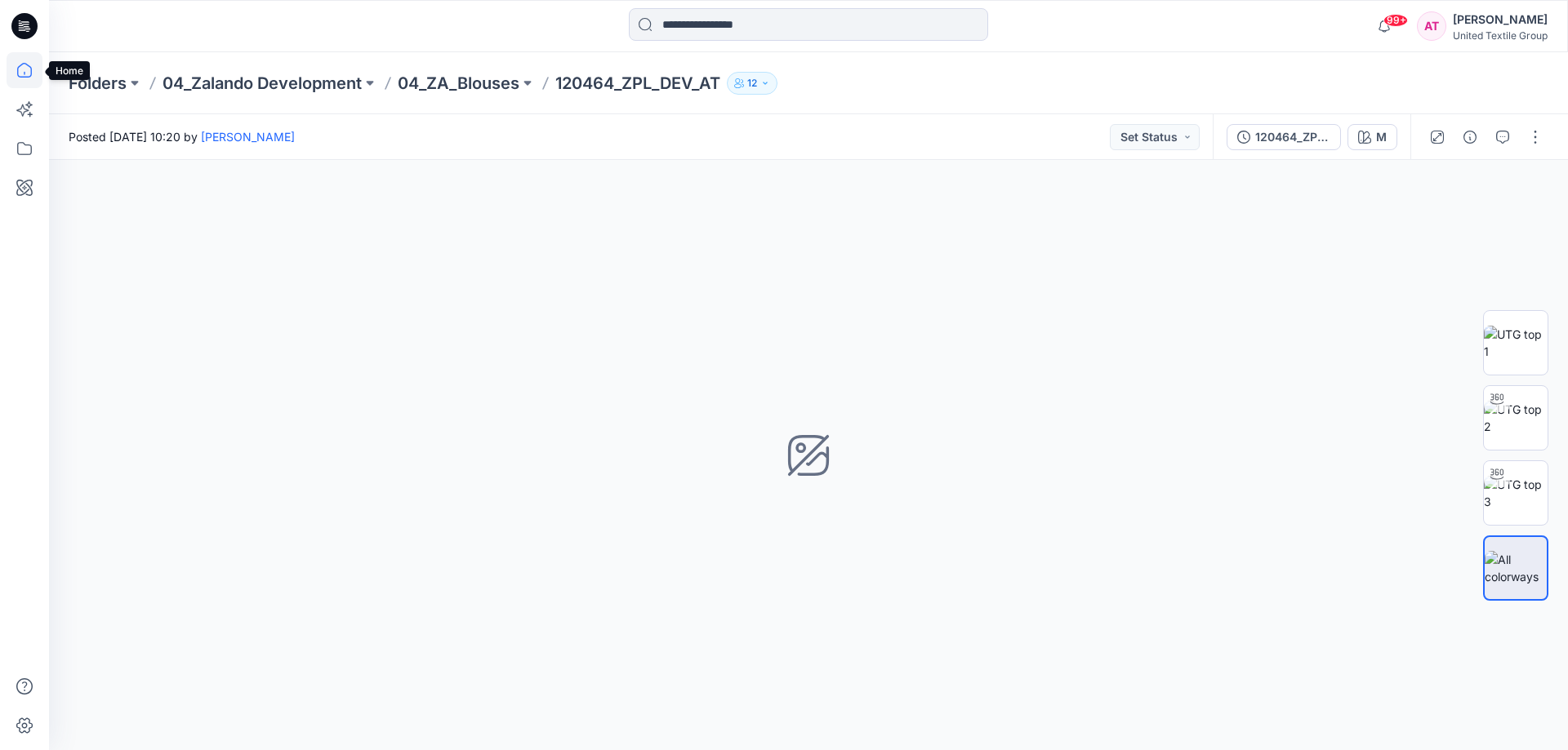
click at [24, 71] on icon at bounding box center [25, 70] width 36 height 36
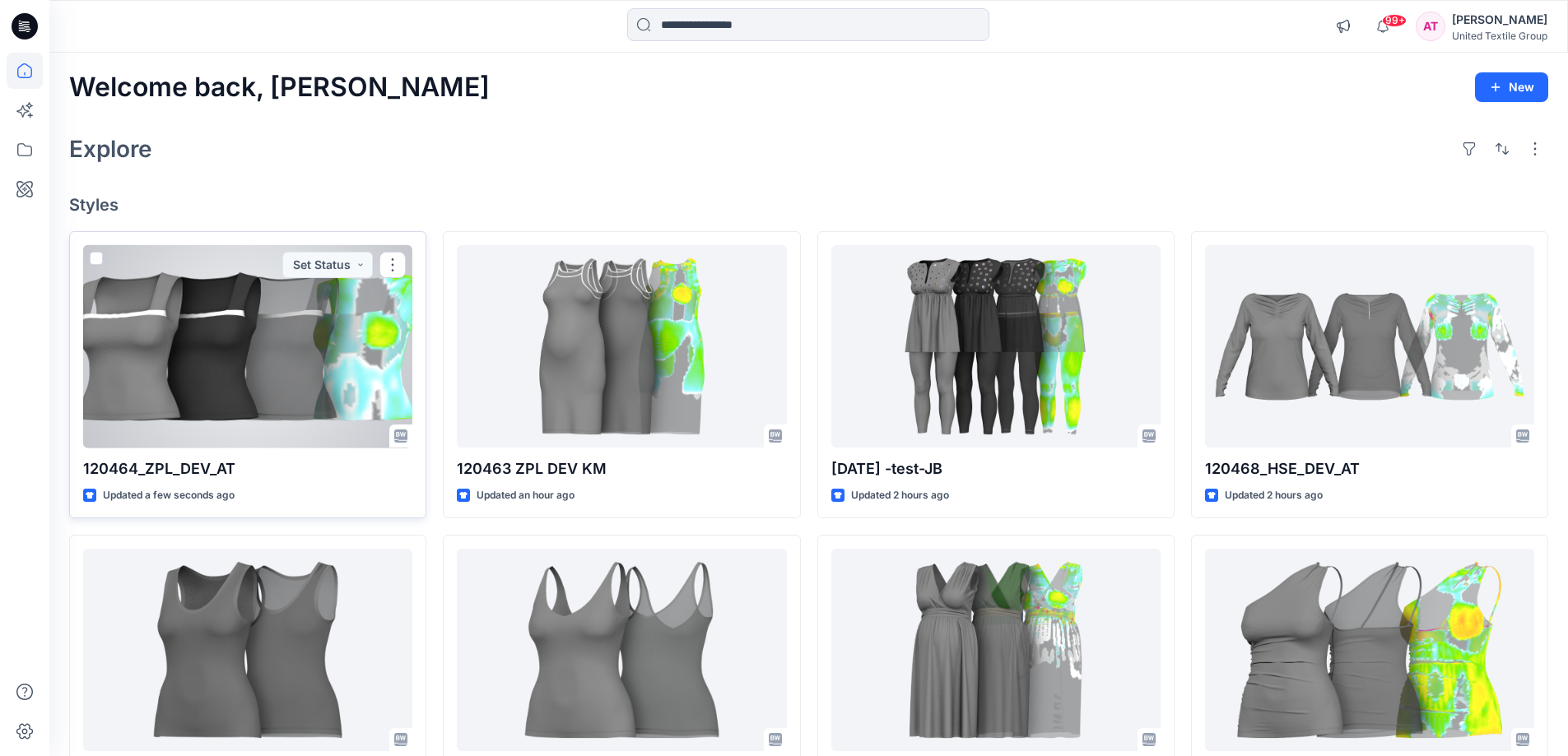
click at [313, 332] on div at bounding box center [248, 347] width 329 height 203
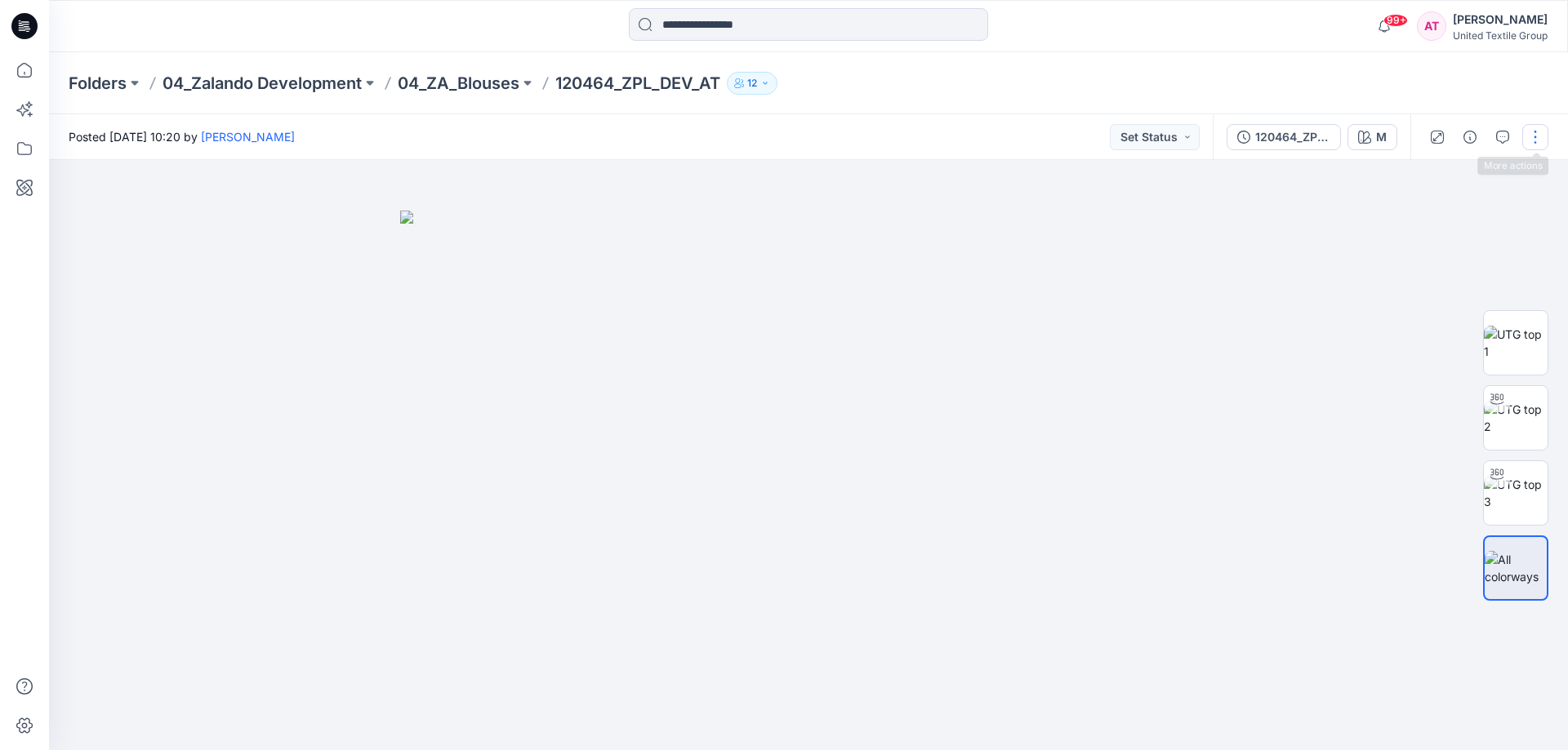
click at [1542, 135] on button "button" at bounding box center [1536, 137] width 26 height 26
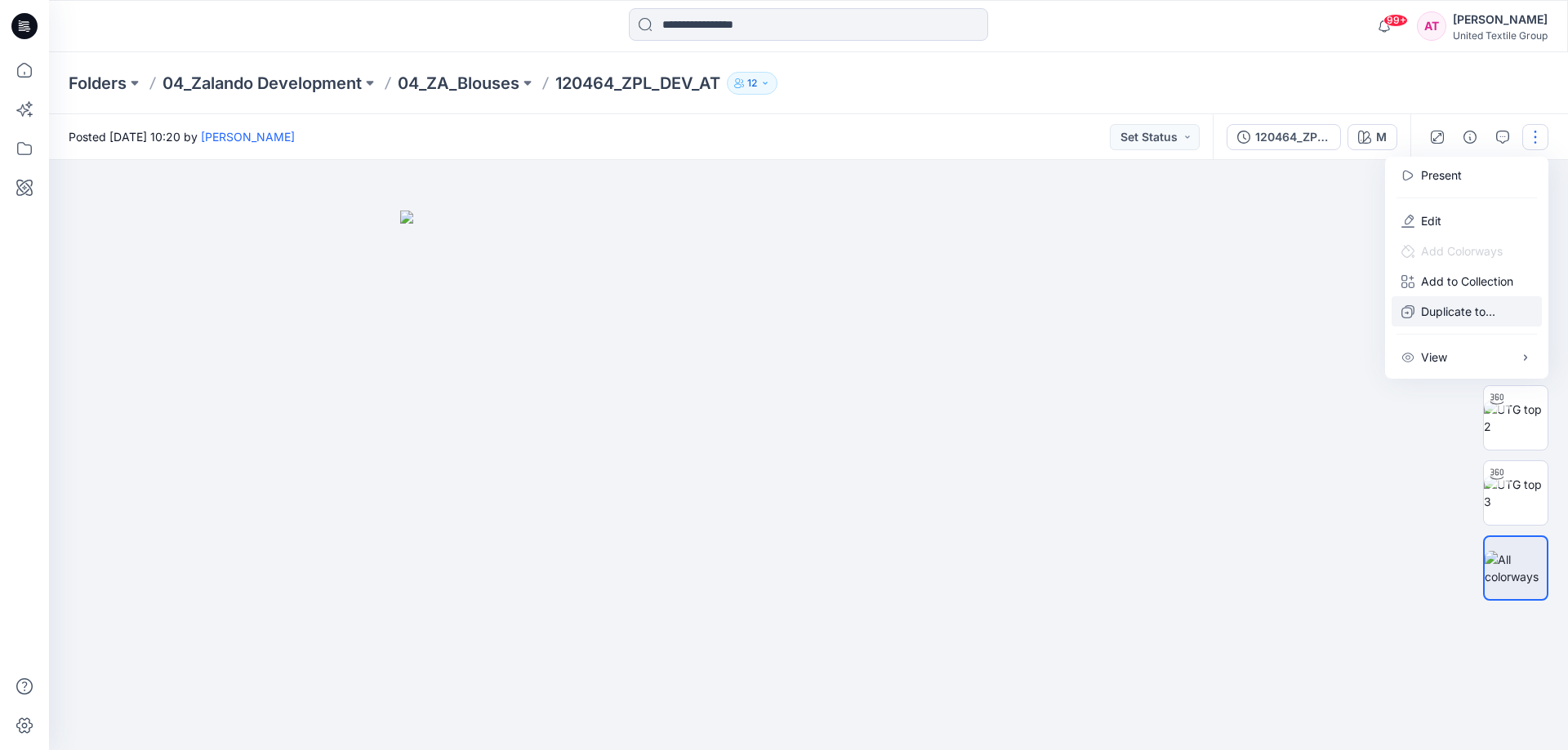
click at [1438, 315] on p "Duplicate to..." at bounding box center [1458, 311] width 74 height 17
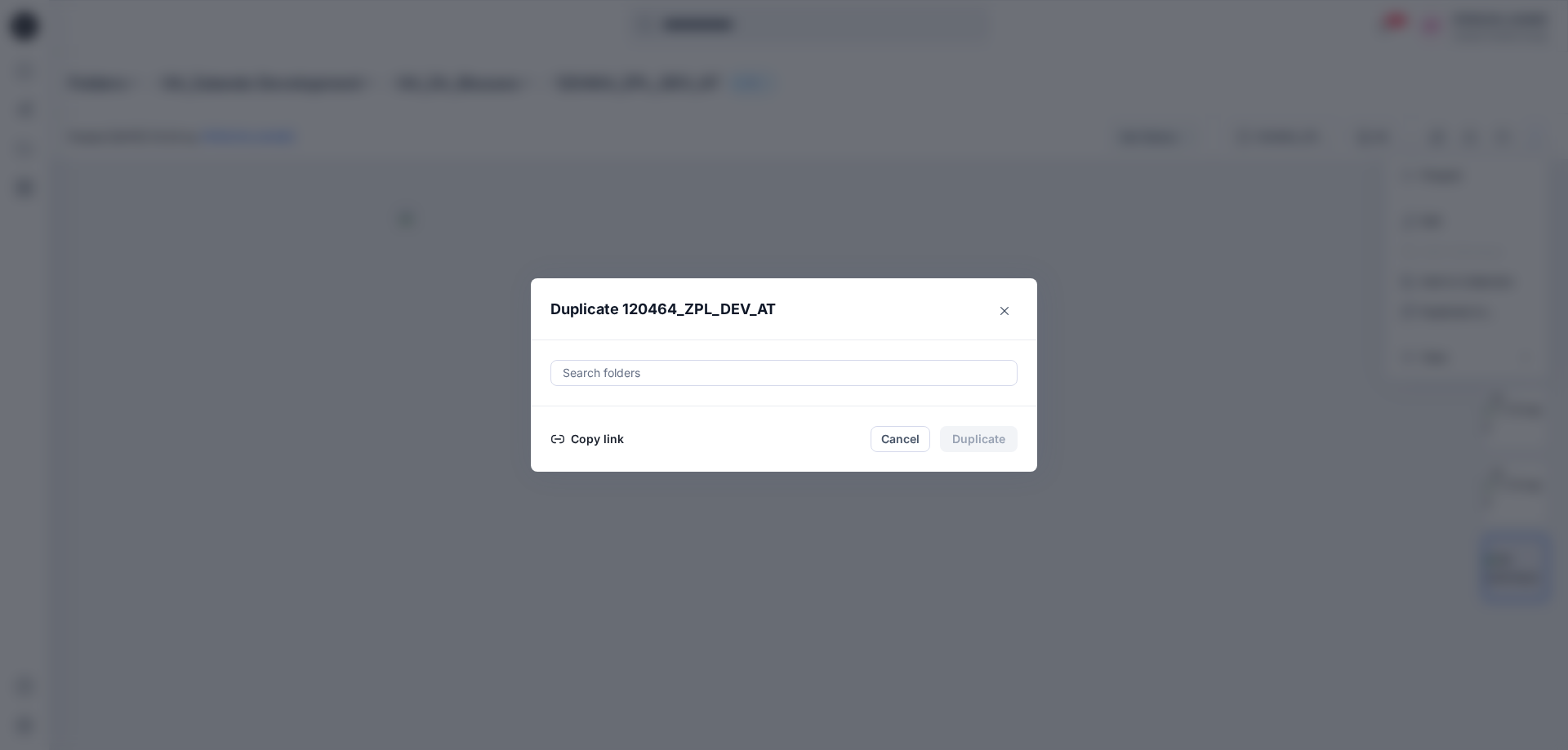
click at [696, 372] on div at bounding box center [784, 373] width 446 height 20
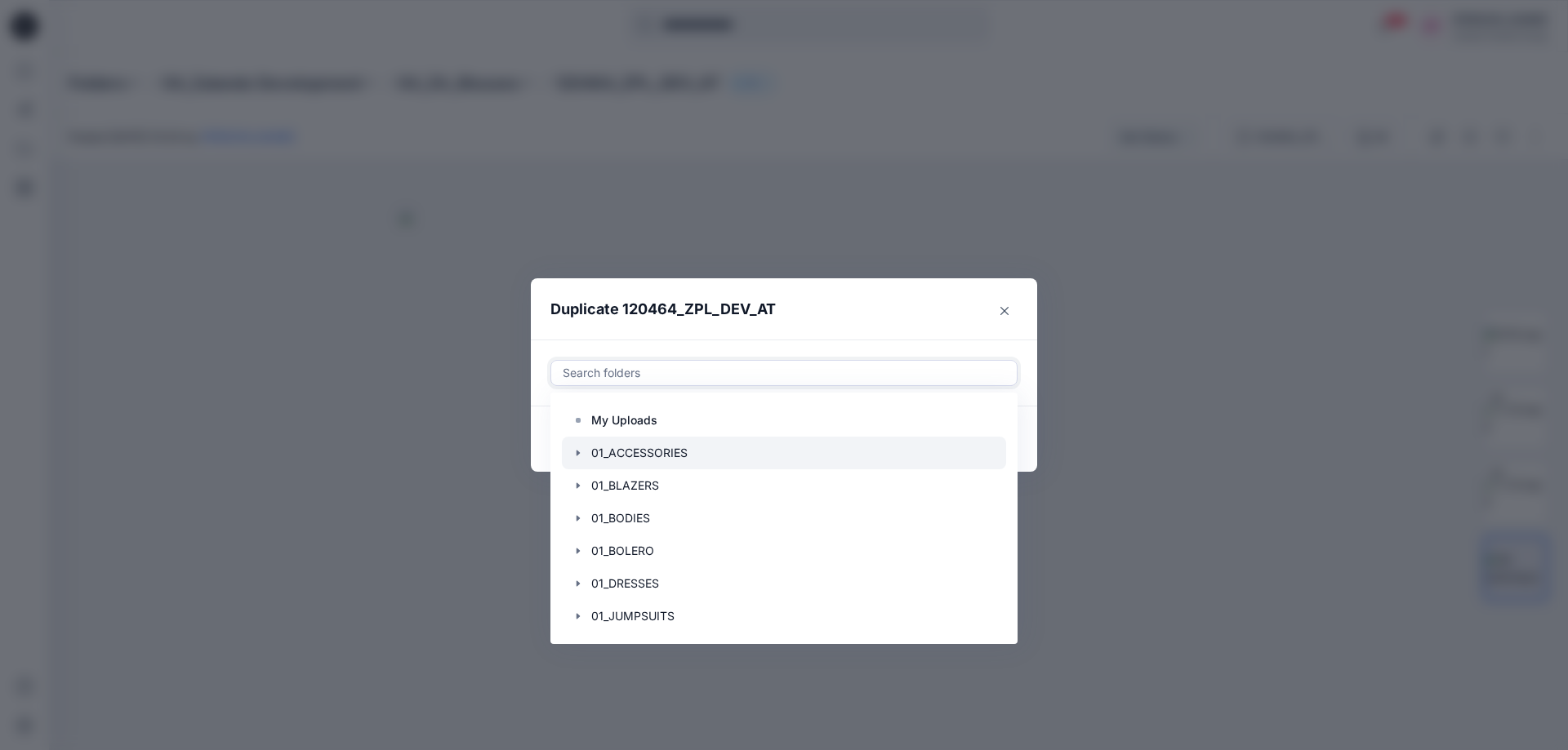
click at [681, 449] on div at bounding box center [784, 453] width 445 height 32
click at [854, 310] on header "Duplicate 120464_ZPL_DEV_AT" at bounding box center [767, 309] width 474 height 62
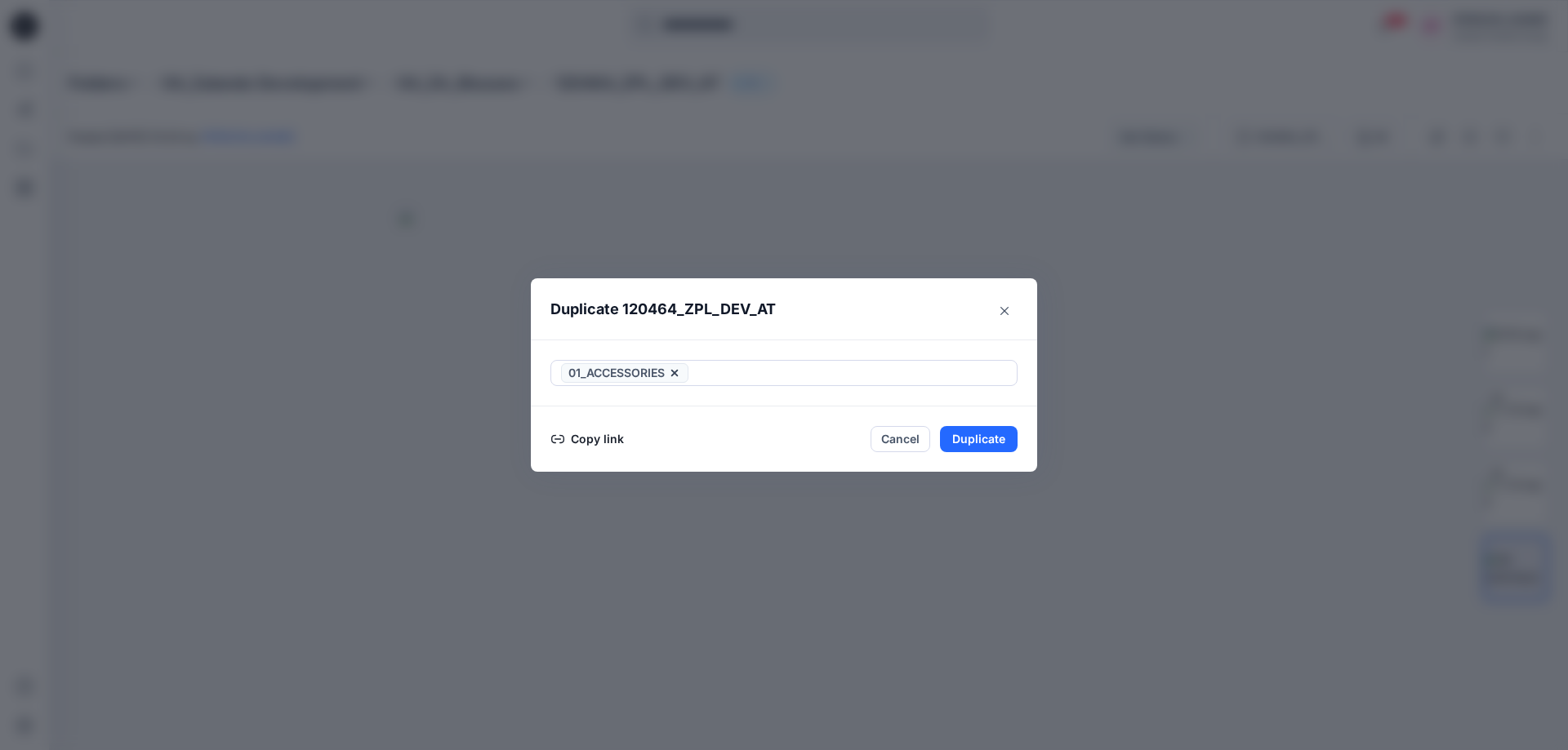
click at [589, 438] on button "Copy link" at bounding box center [587, 439] width 74 height 20
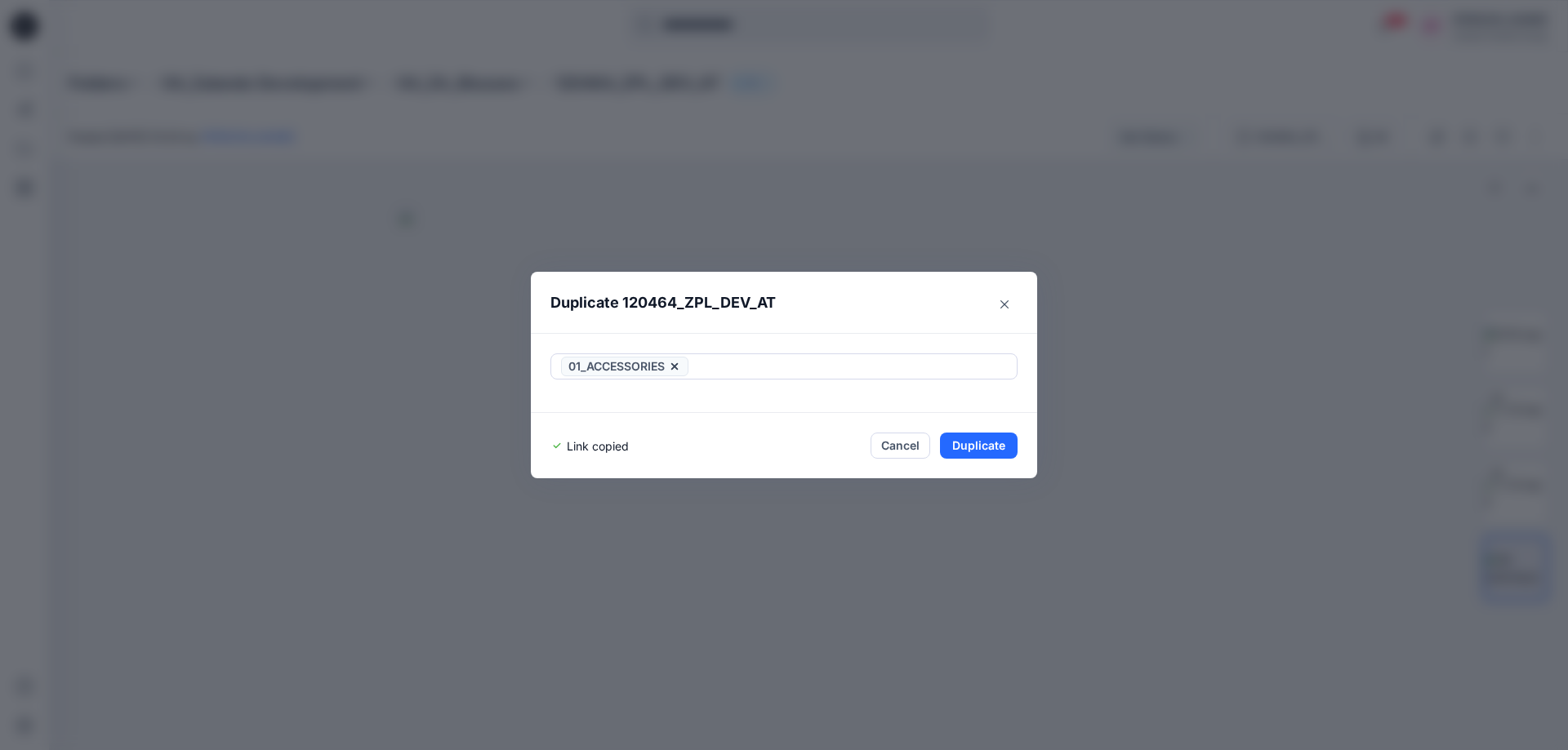
click at [890, 449] on button "Cancel" at bounding box center [901, 445] width 60 height 26
